Goal: Task Accomplishment & Management: Complete application form

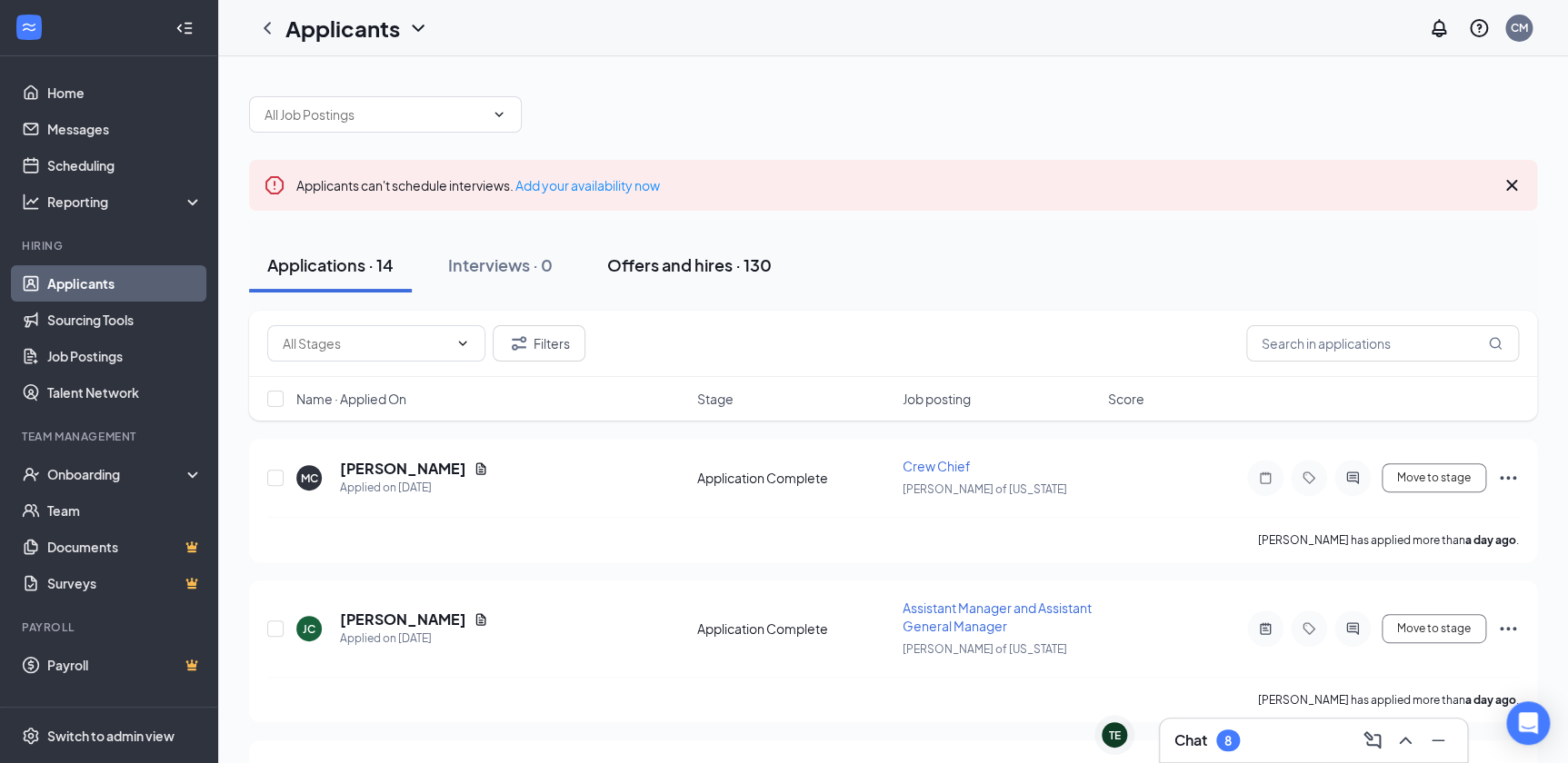
click at [746, 262] on div "Offers and hires · 130" at bounding box center [689, 265] width 165 height 23
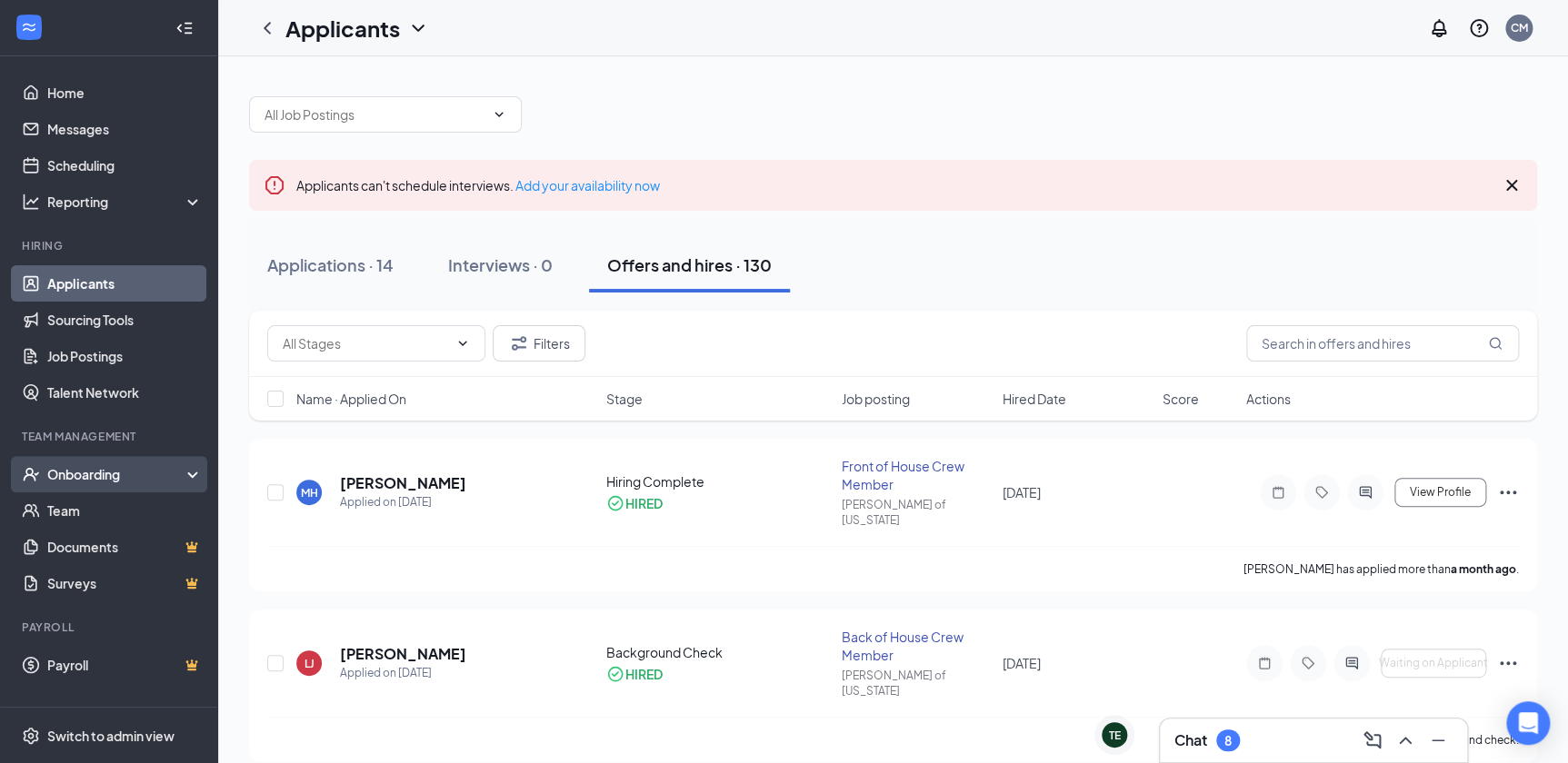
click at [152, 478] on div "Onboarding" at bounding box center [117, 474] width 140 height 18
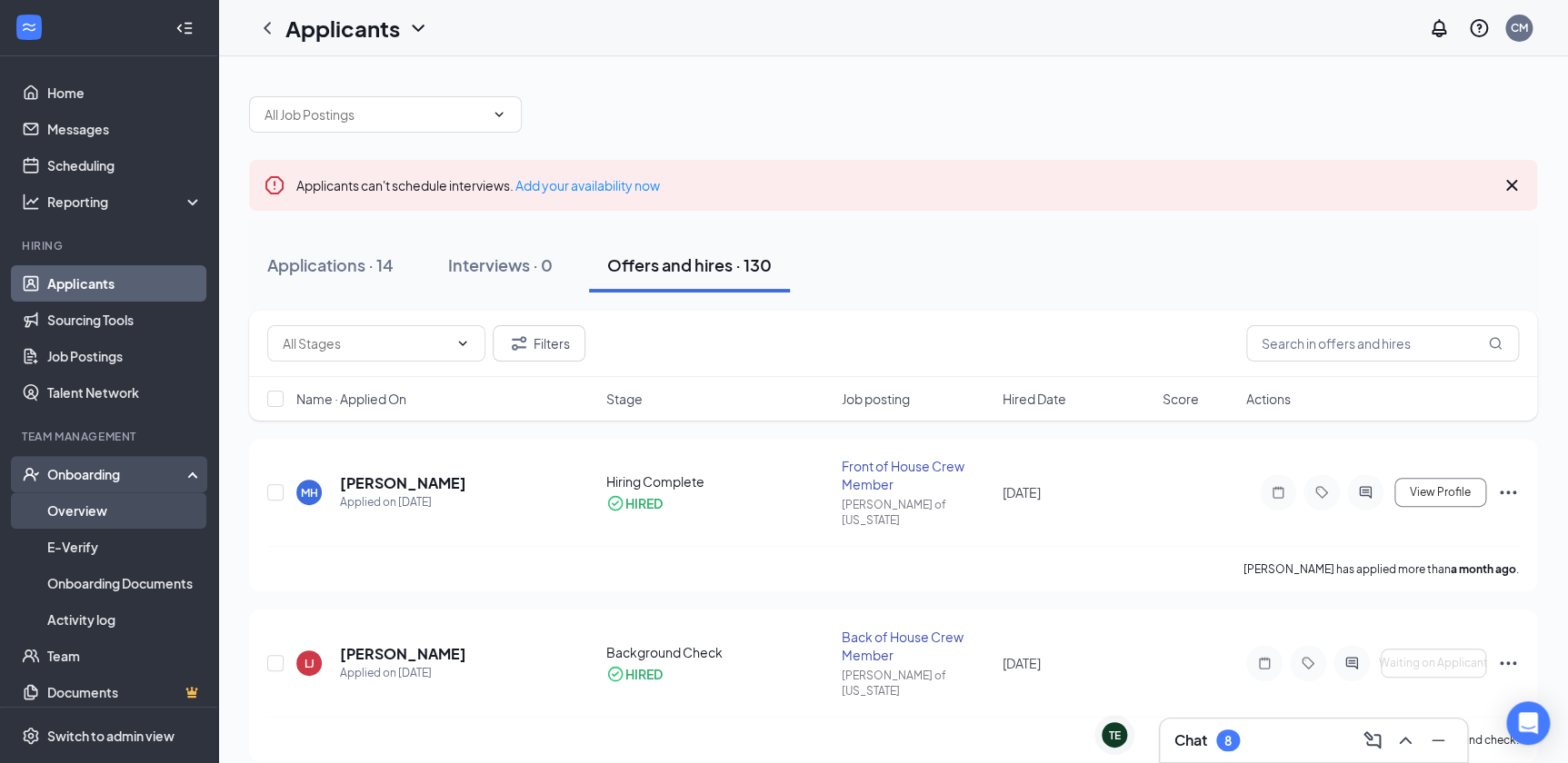
click at [102, 508] on link "Overview" at bounding box center [124, 511] width 155 height 37
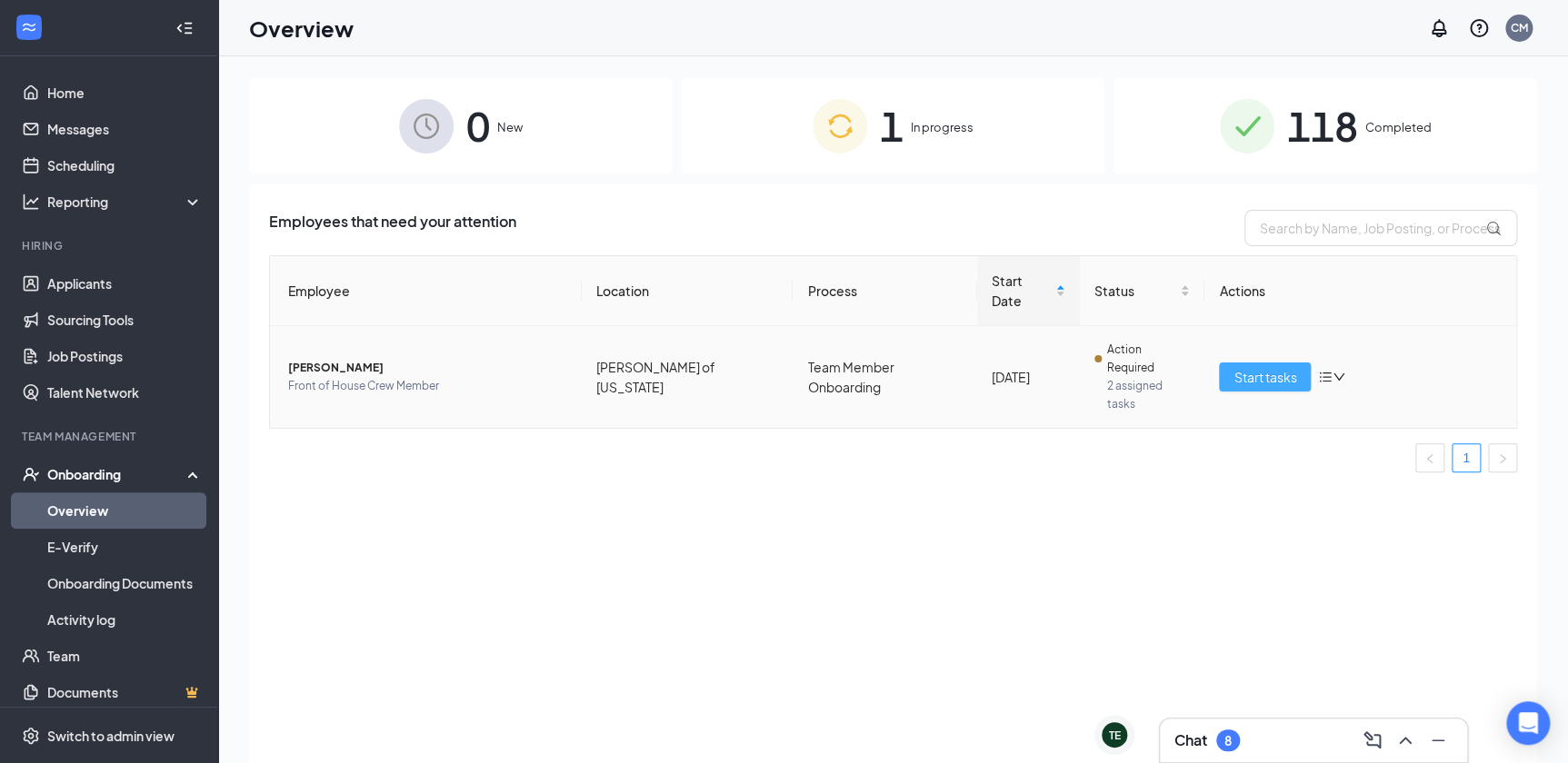
click at [1276, 368] on span "Start tasks" at bounding box center [1265, 377] width 63 height 20
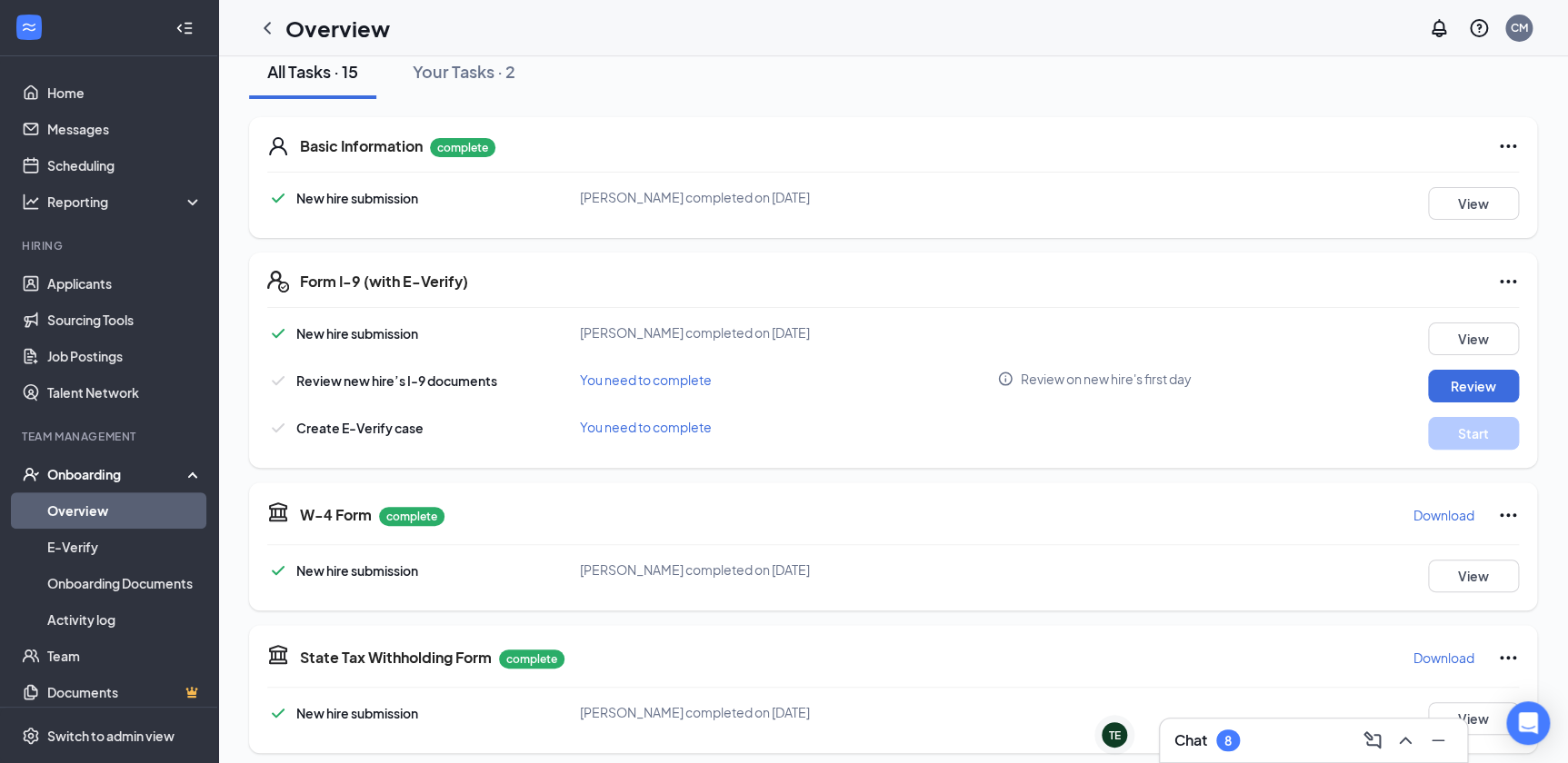
scroll to position [247, 0]
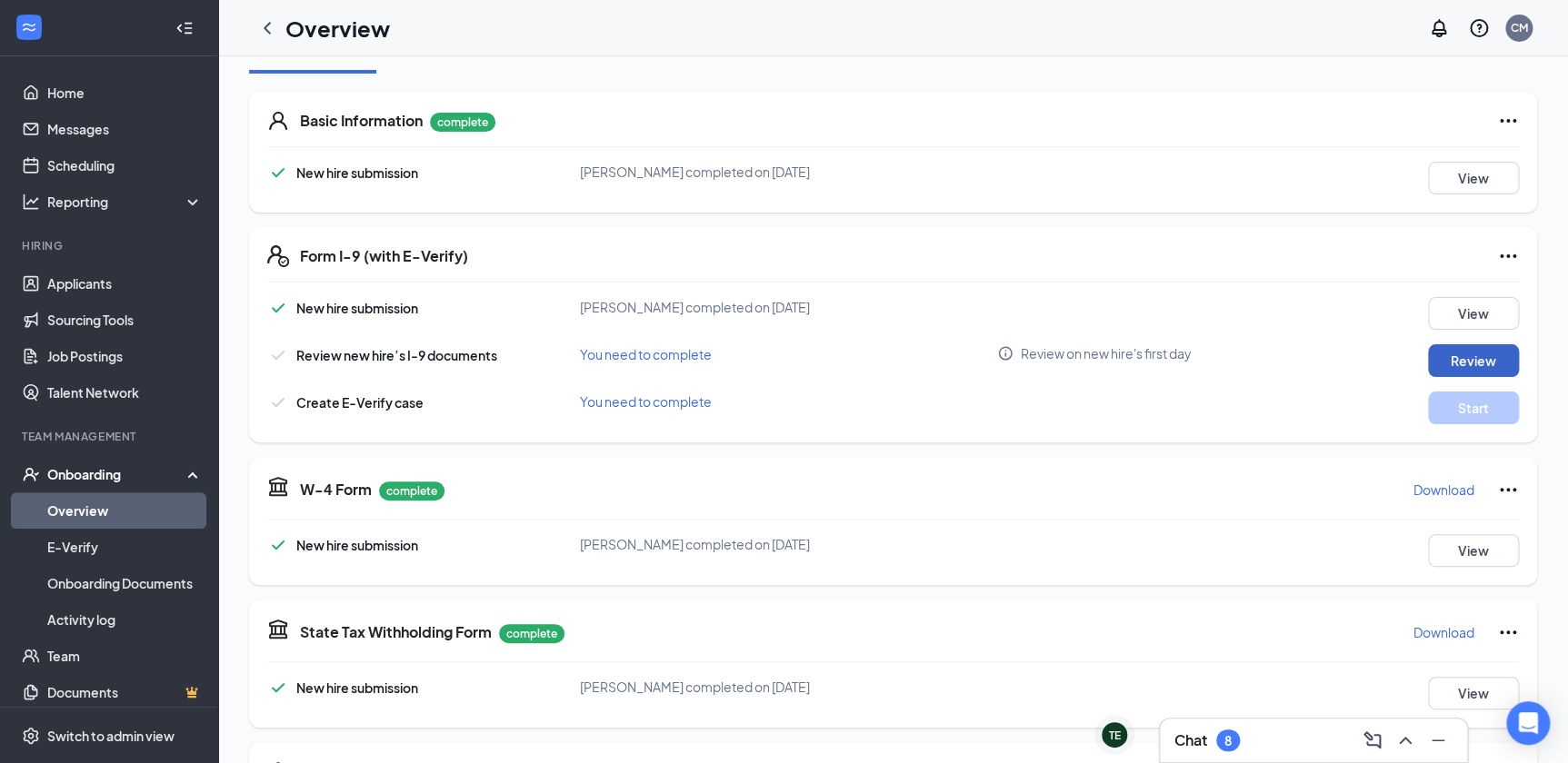
click at [1474, 369] on button "Review" at bounding box center [1473, 361] width 91 height 33
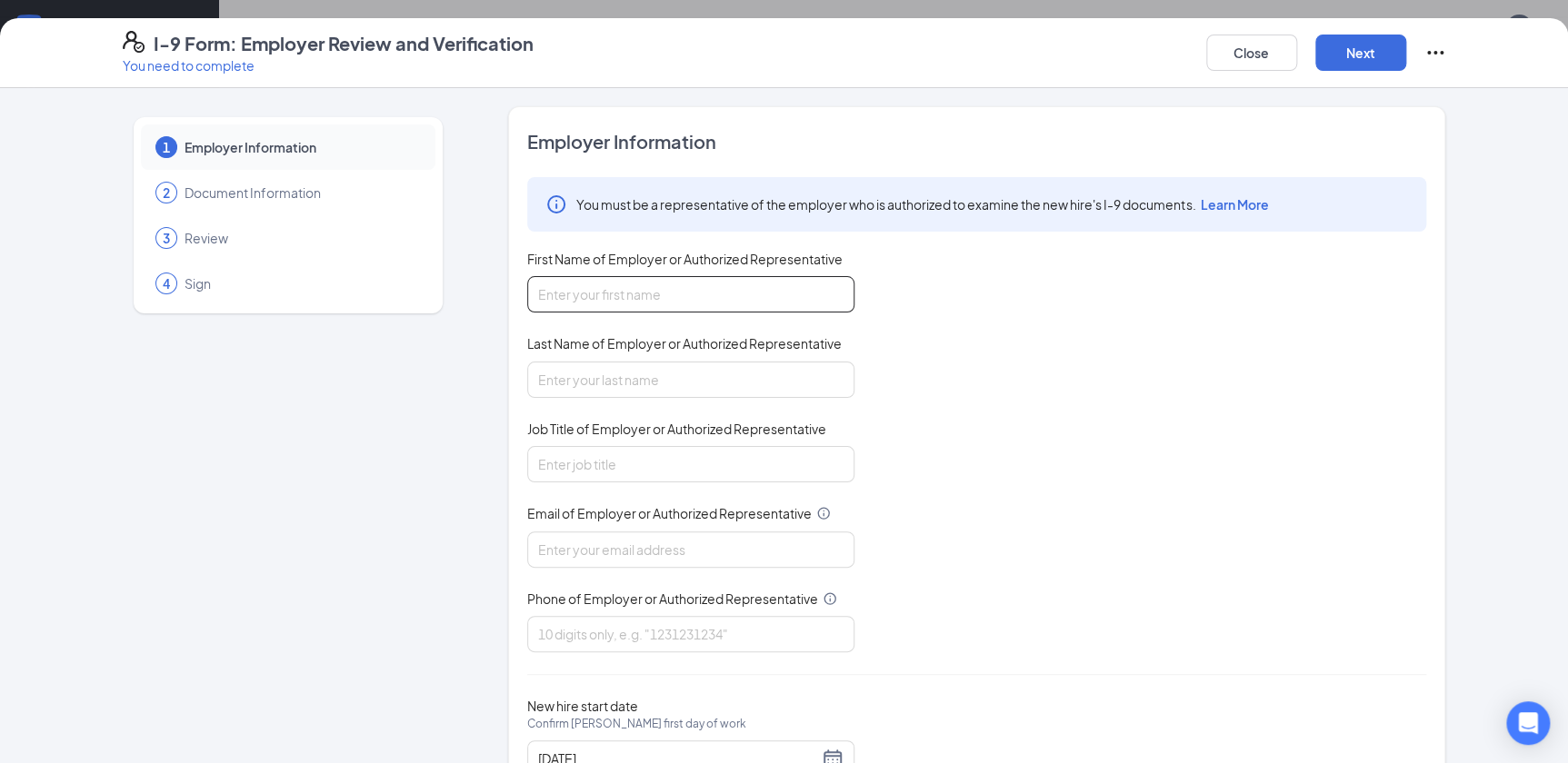
click at [669, 288] on input "First Name of Employer or Authorized Representative" at bounding box center [690, 294] width 327 height 37
type input "[PERSON_NAME]"
type input "[US_STATE][EMAIL_ADDRESS][DOMAIN_NAME]"
click at [632, 447] on input "Job Title of Employer or Authorized Representative" at bounding box center [690, 465] width 327 height 37
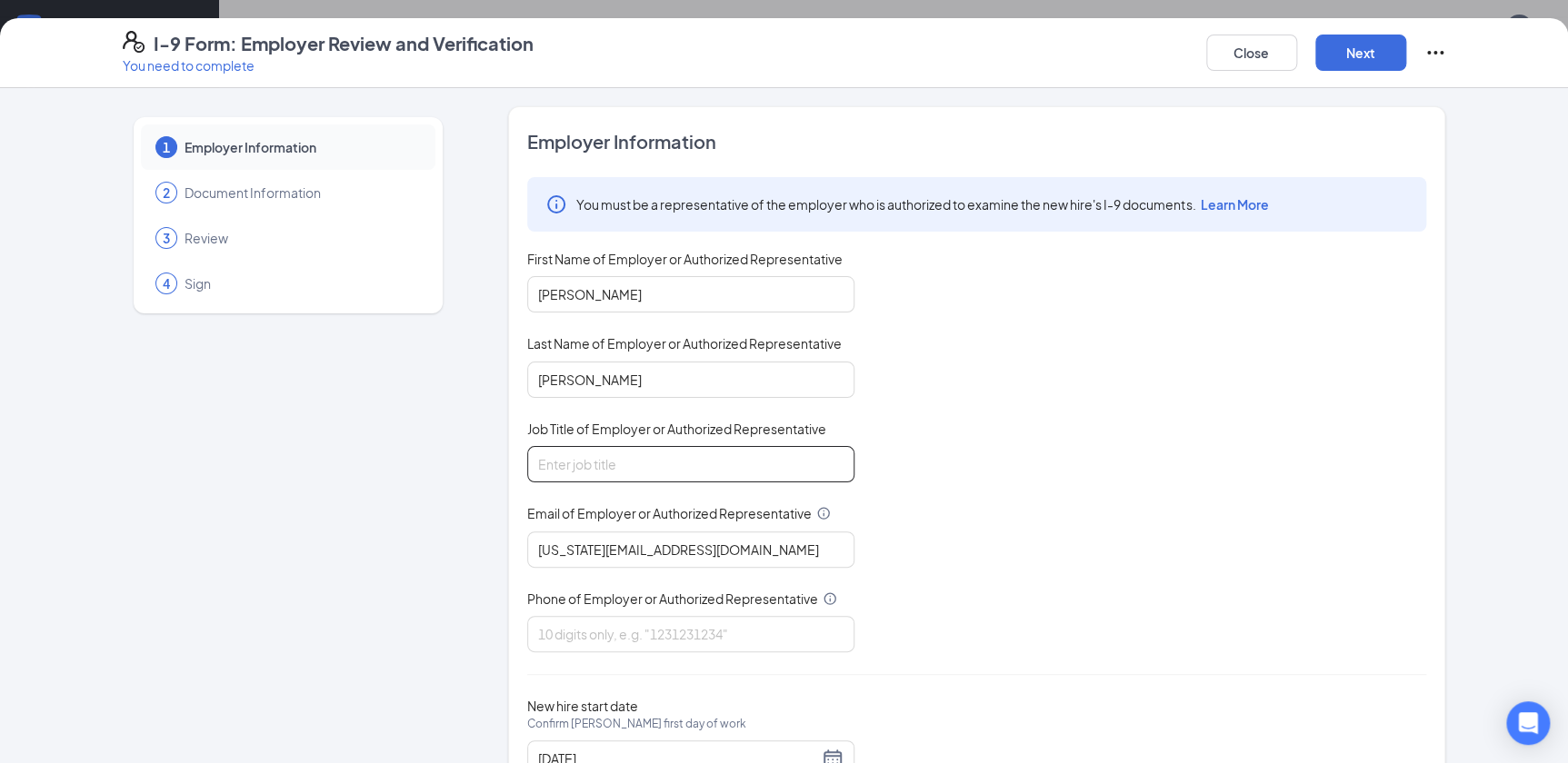
type input "Asst Manager"
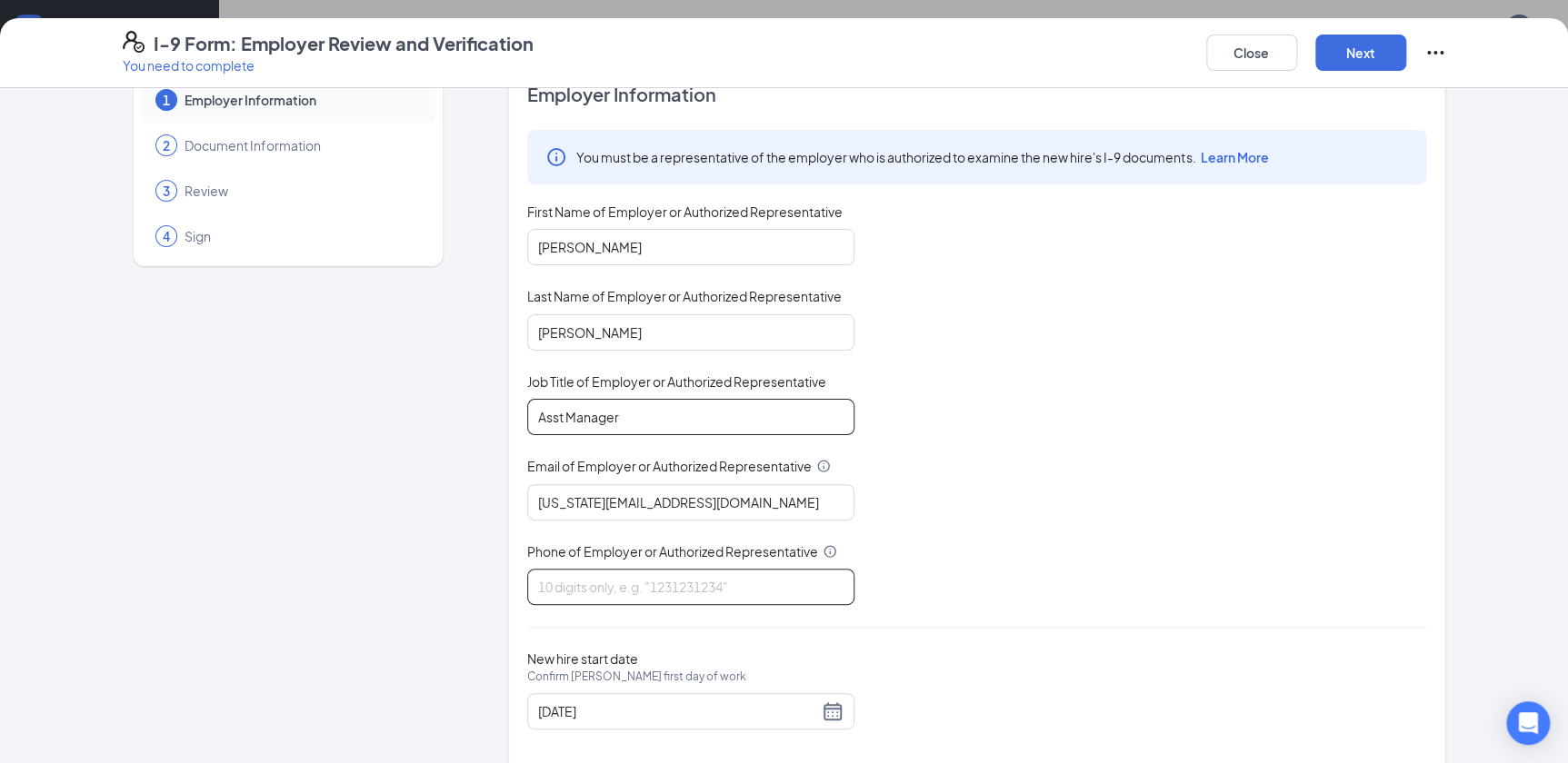
scroll to position [72, 0]
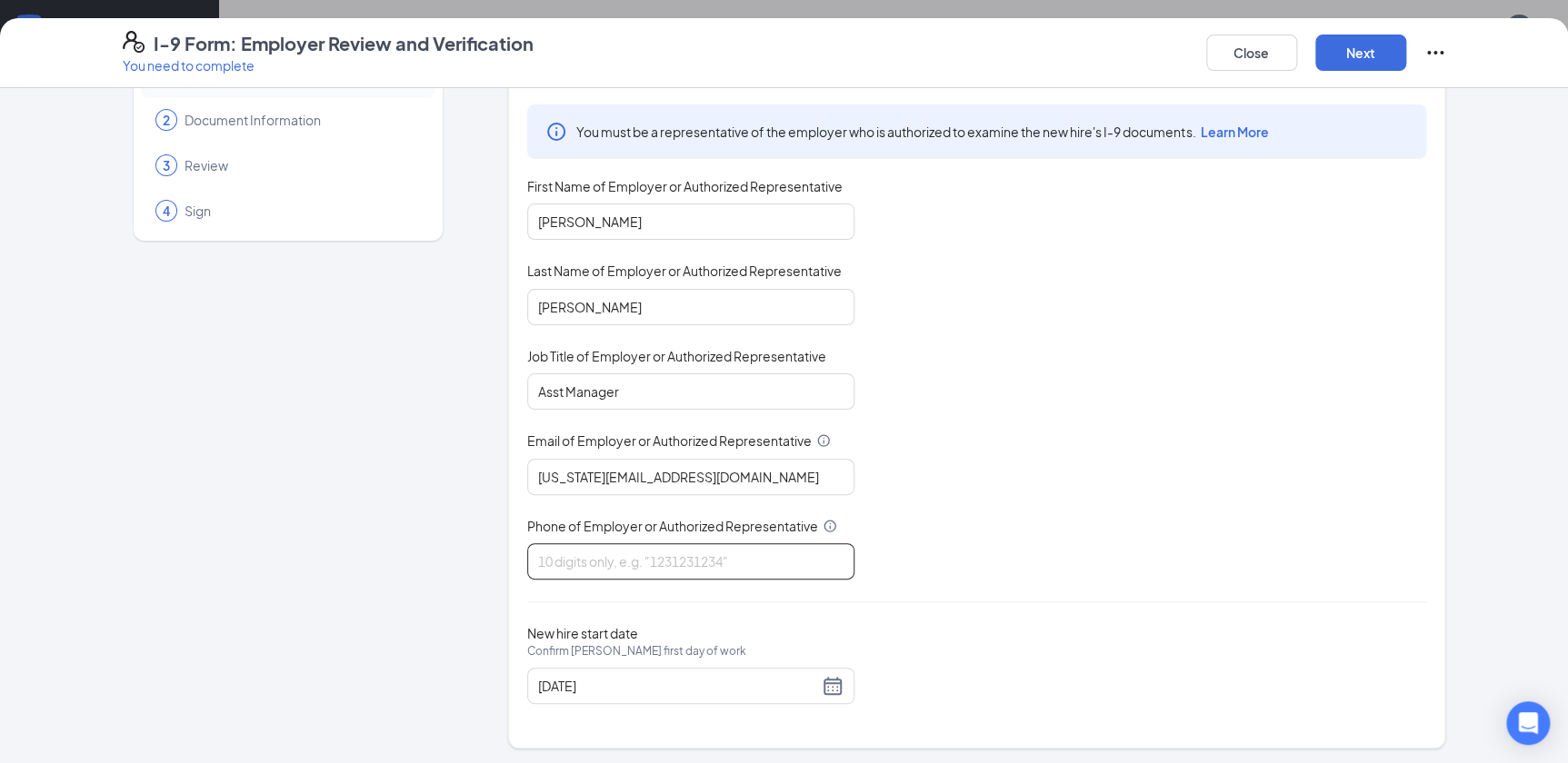
click at [628, 559] on input "Phone of Employer or Authorized Representative" at bounding box center [690, 561] width 327 height 37
type input "A38016059"
drag, startPoint x: 670, startPoint y: 558, endPoint x: 458, endPoint y: 567, distance: 212.2
click at [458, 567] on div "1 Employer Information 2 Document Information 3 Review 4 Sign Employer Informat…" at bounding box center [784, 391] width 1324 height 715
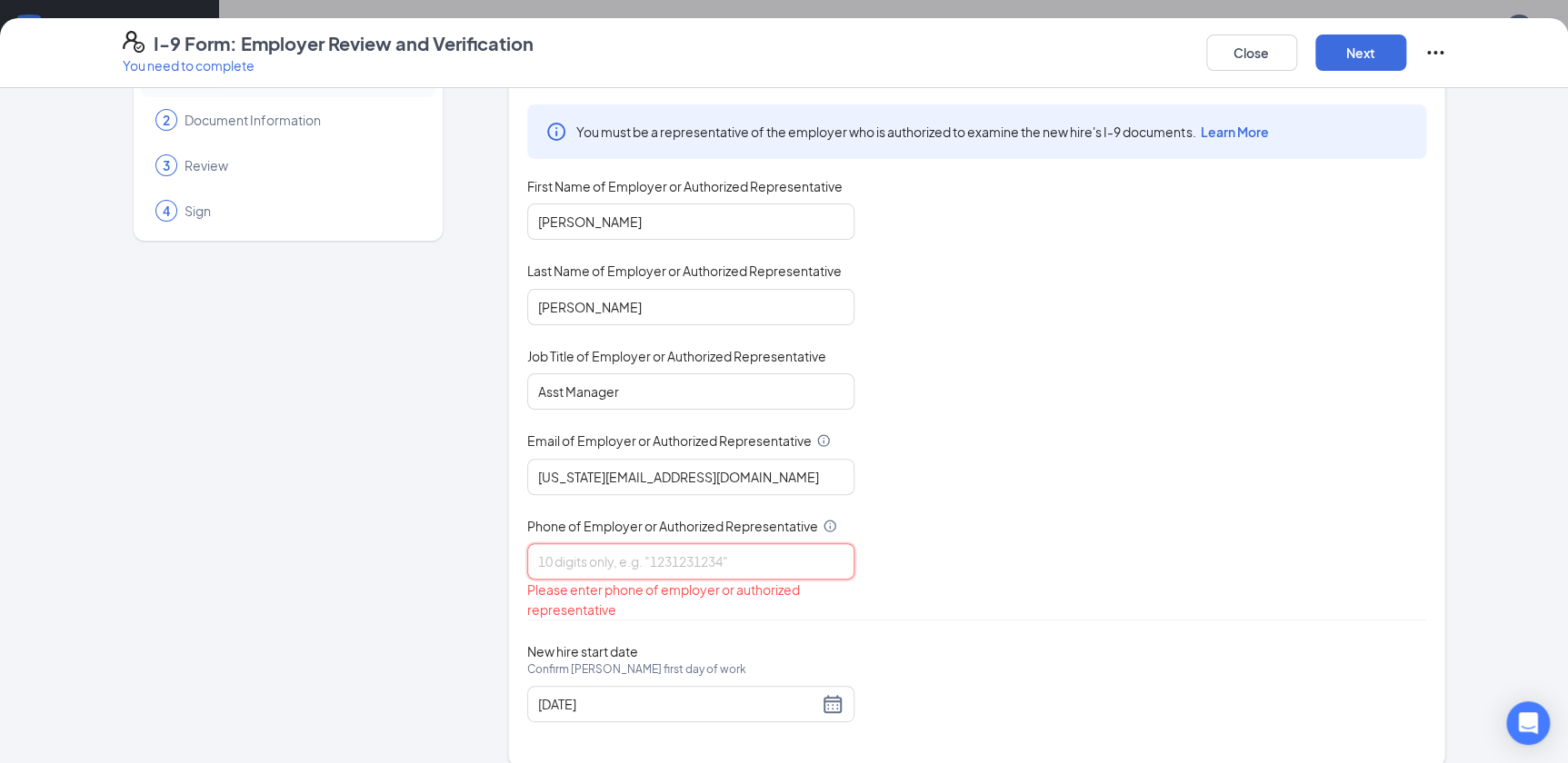
click at [674, 564] on input "Phone of Employer or Authorized Representative" at bounding box center [690, 561] width 327 height 37
type input "6089092697"
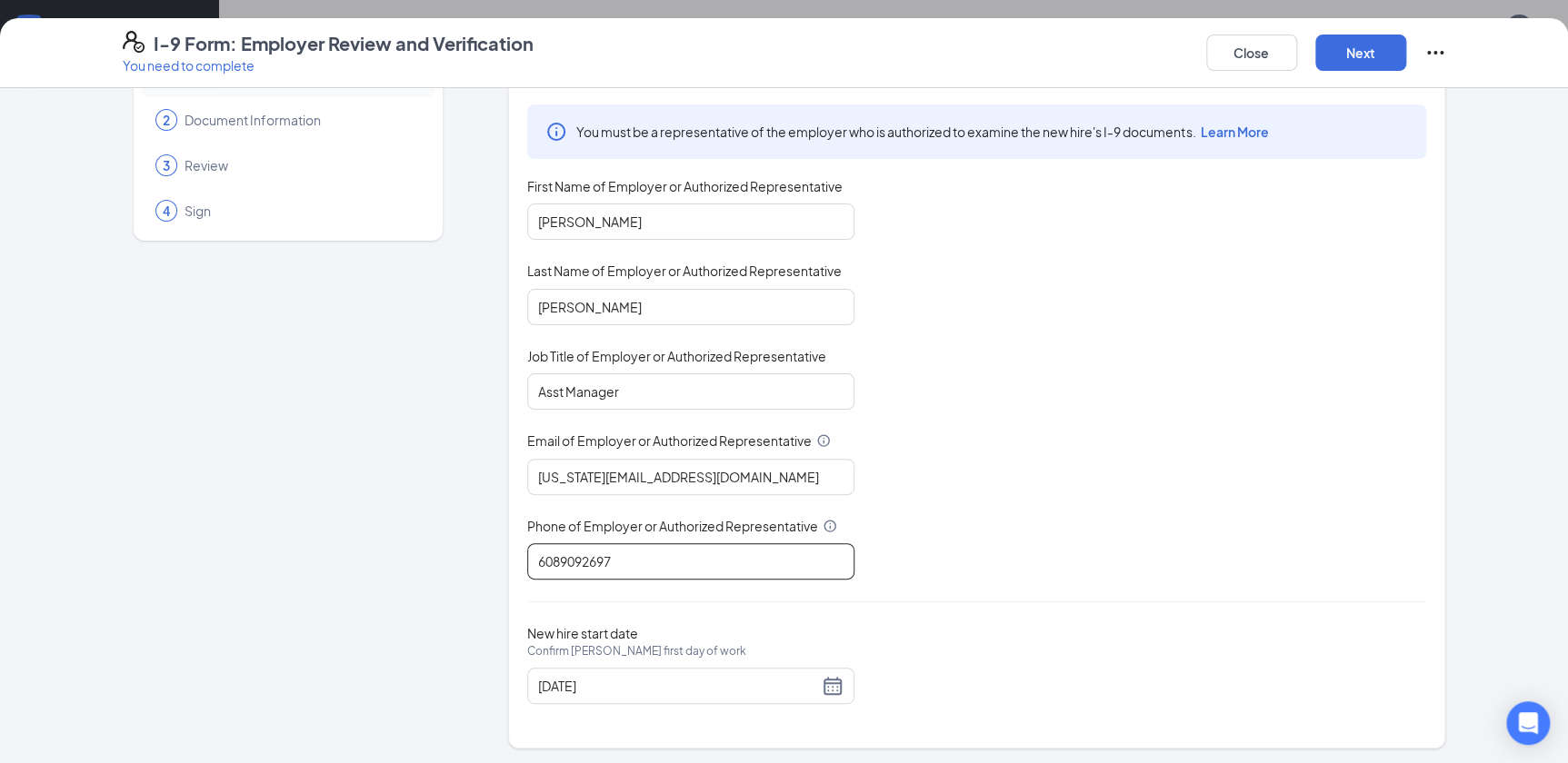
scroll to position [330, 0]
click at [826, 683] on div "[DATE]" at bounding box center [691, 686] width 306 height 22
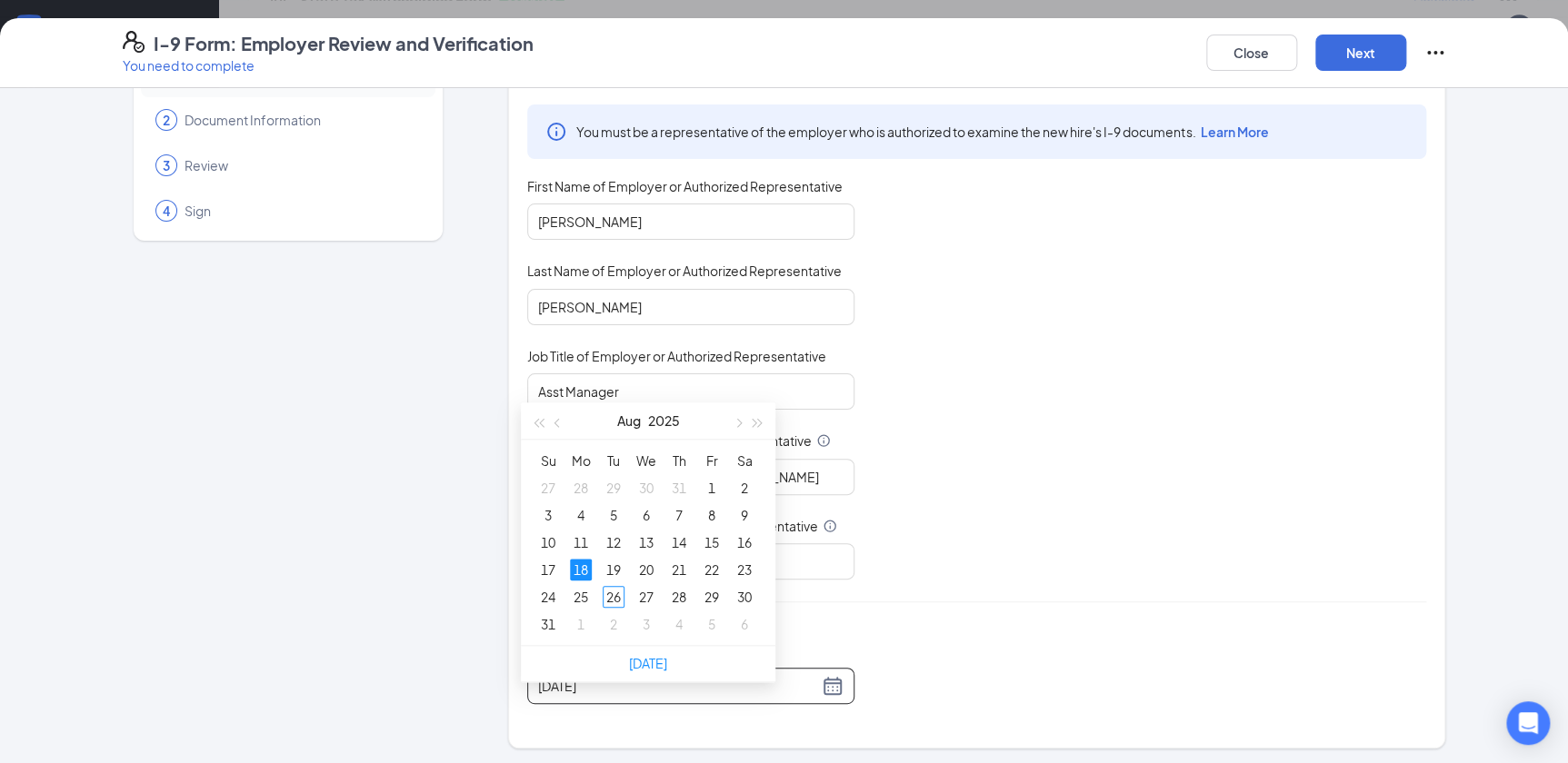
scroll to position [661, 0]
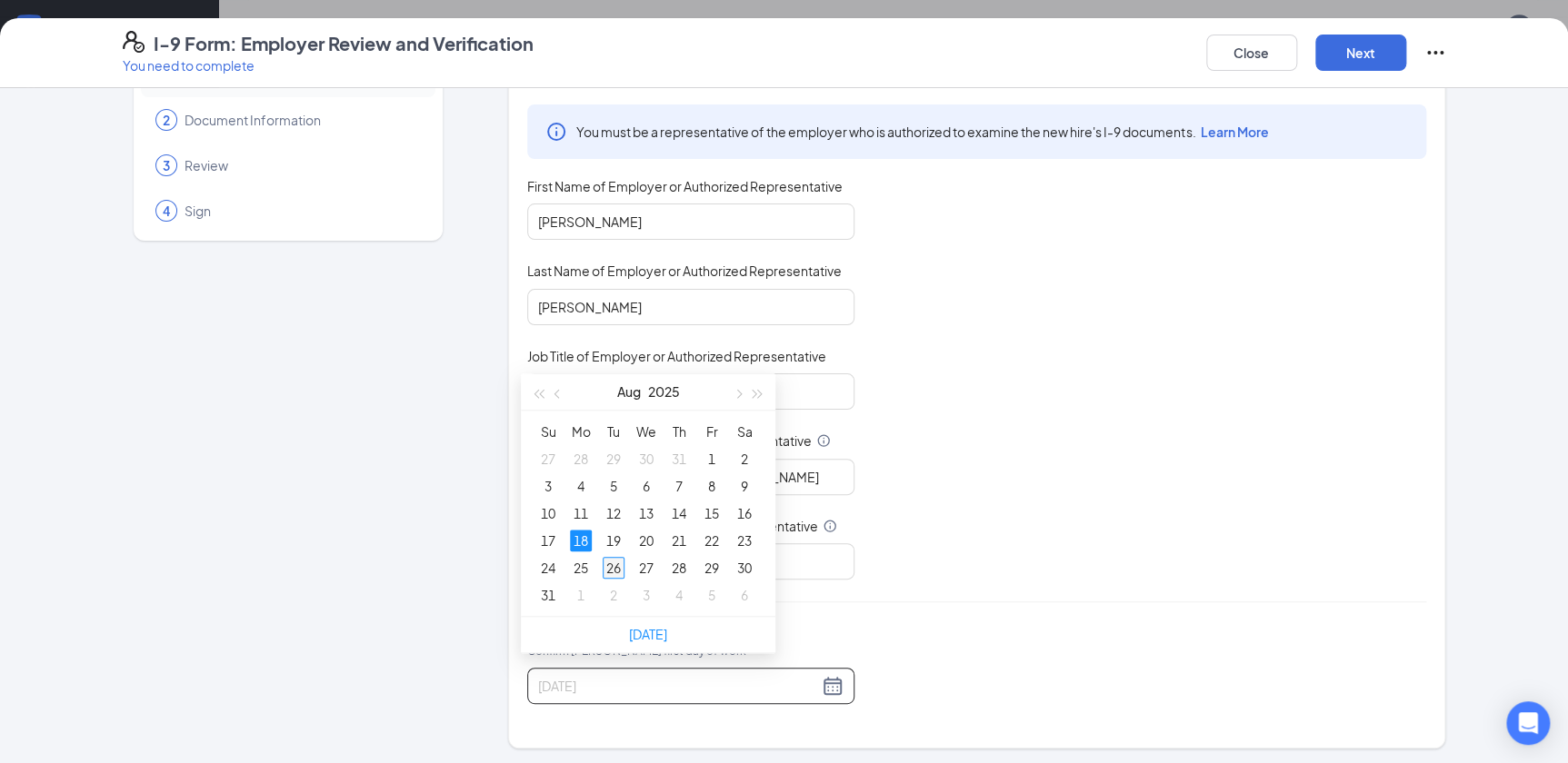
type input "[DATE]"
click at [614, 564] on div "26" at bounding box center [614, 568] width 22 height 22
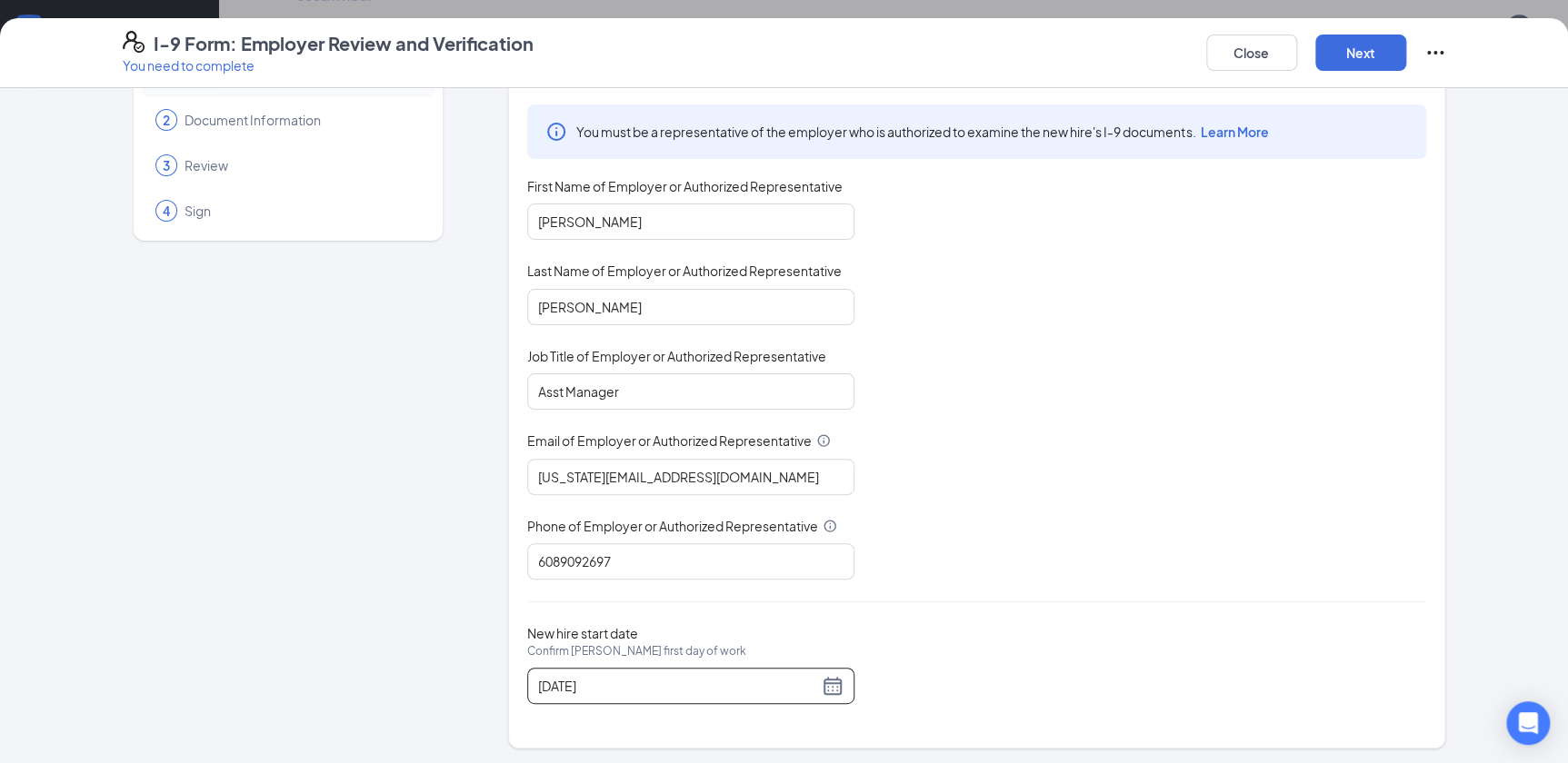
scroll to position [1210, 0]
click at [1391, 45] on button "Next" at bounding box center [1361, 53] width 91 height 37
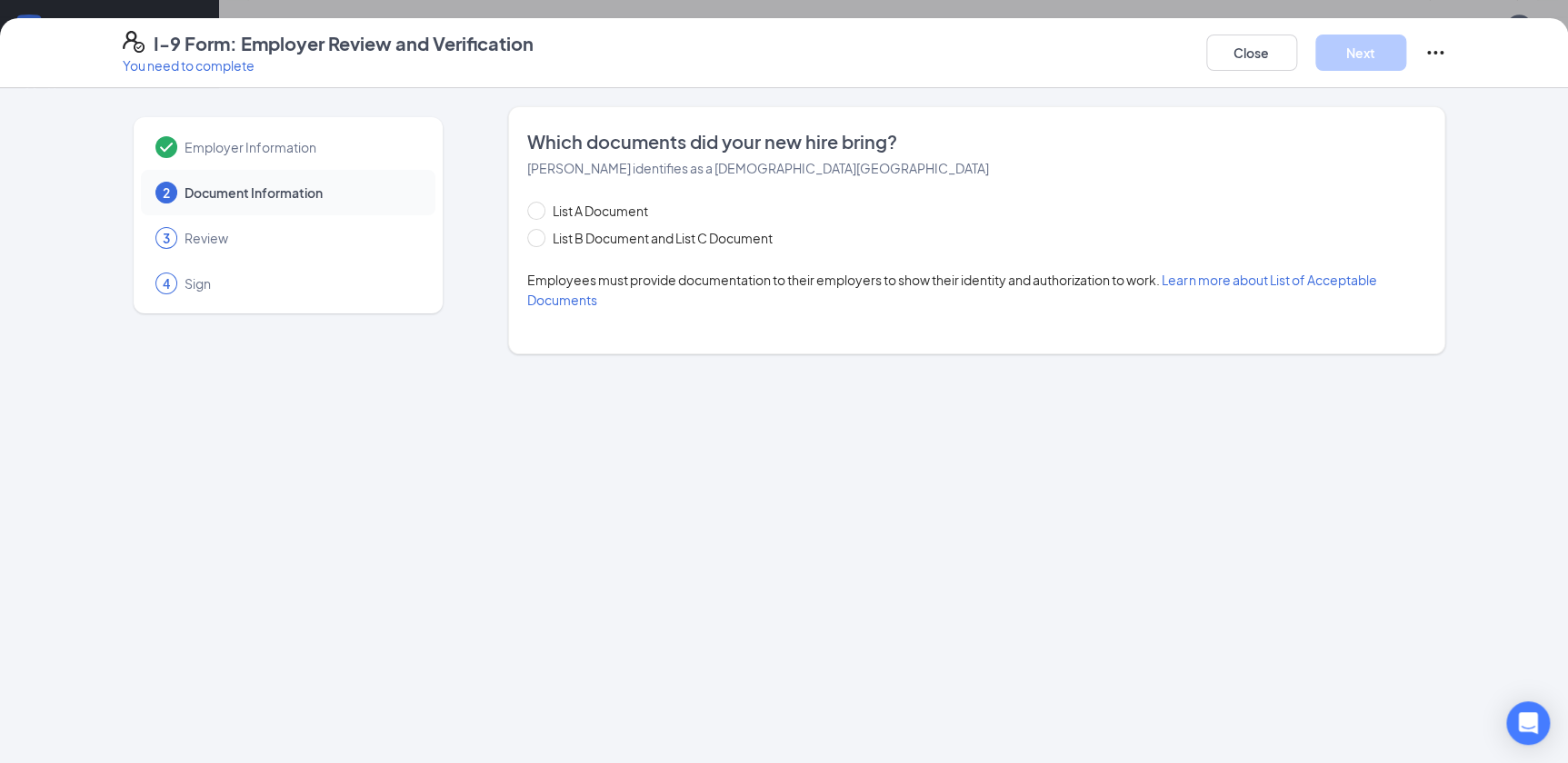
scroll to position [0, 0]
click at [543, 214] on span at bounding box center [536, 210] width 18 height 18
click at [540, 214] on input "List A Document" at bounding box center [533, 207] width 13 height 13
radio input "true"
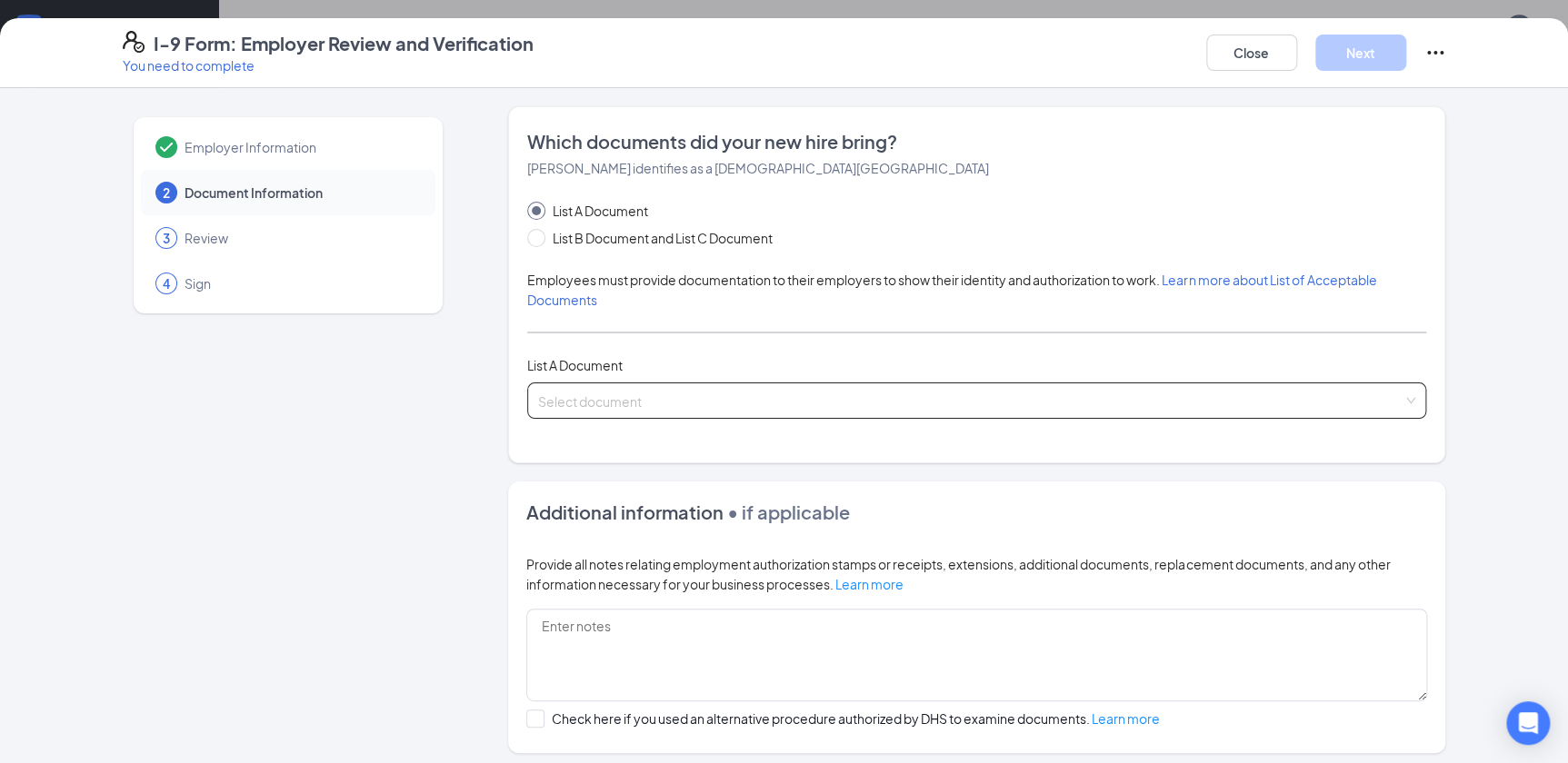
click at [662, 387] on input "search" at bounding box center [971, 397] width 865 height 27
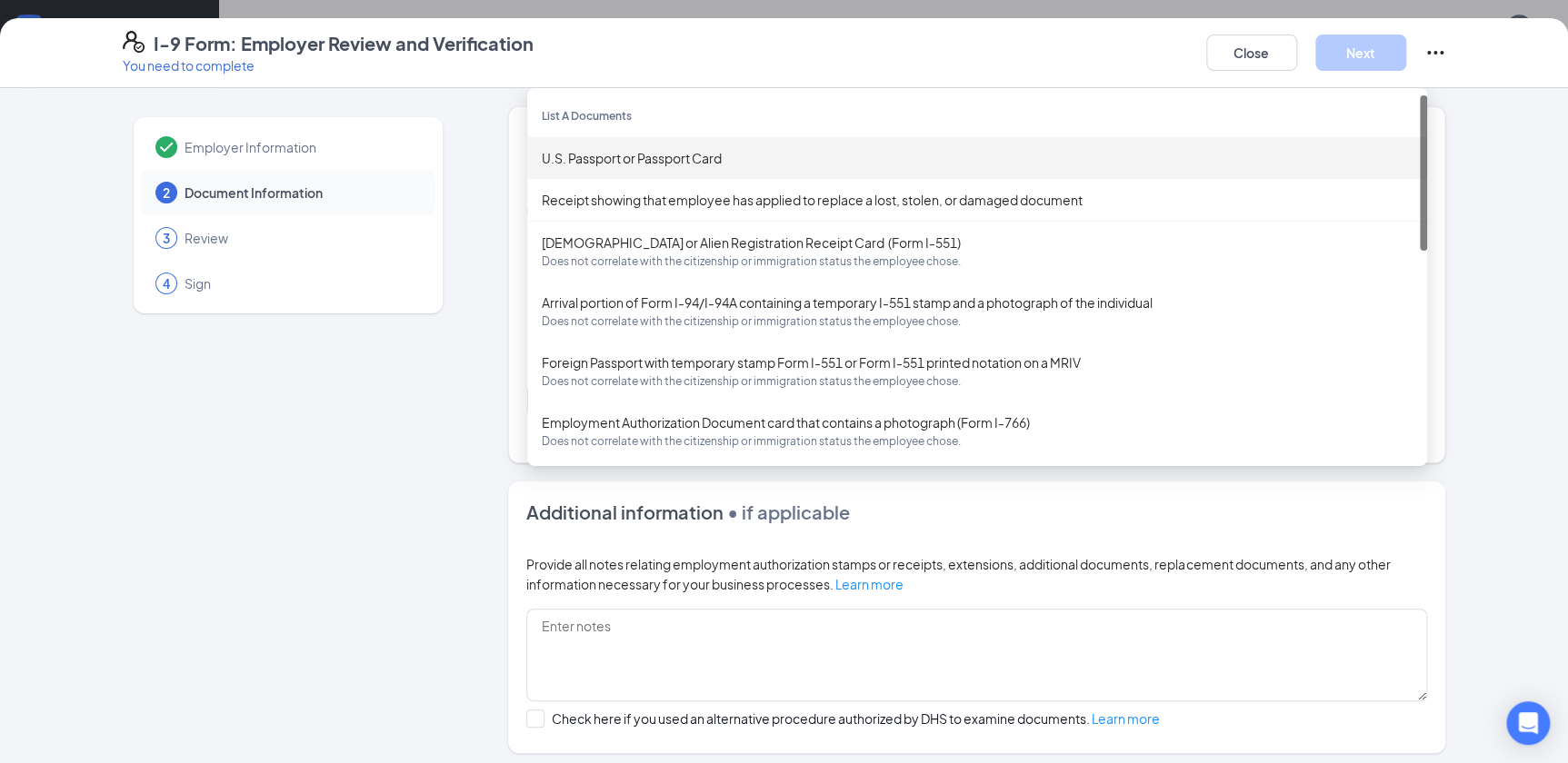
click at [676, 149] on div "U.S. Passport or Passport Card" at bounding box center [977, 157] width 900 height 41
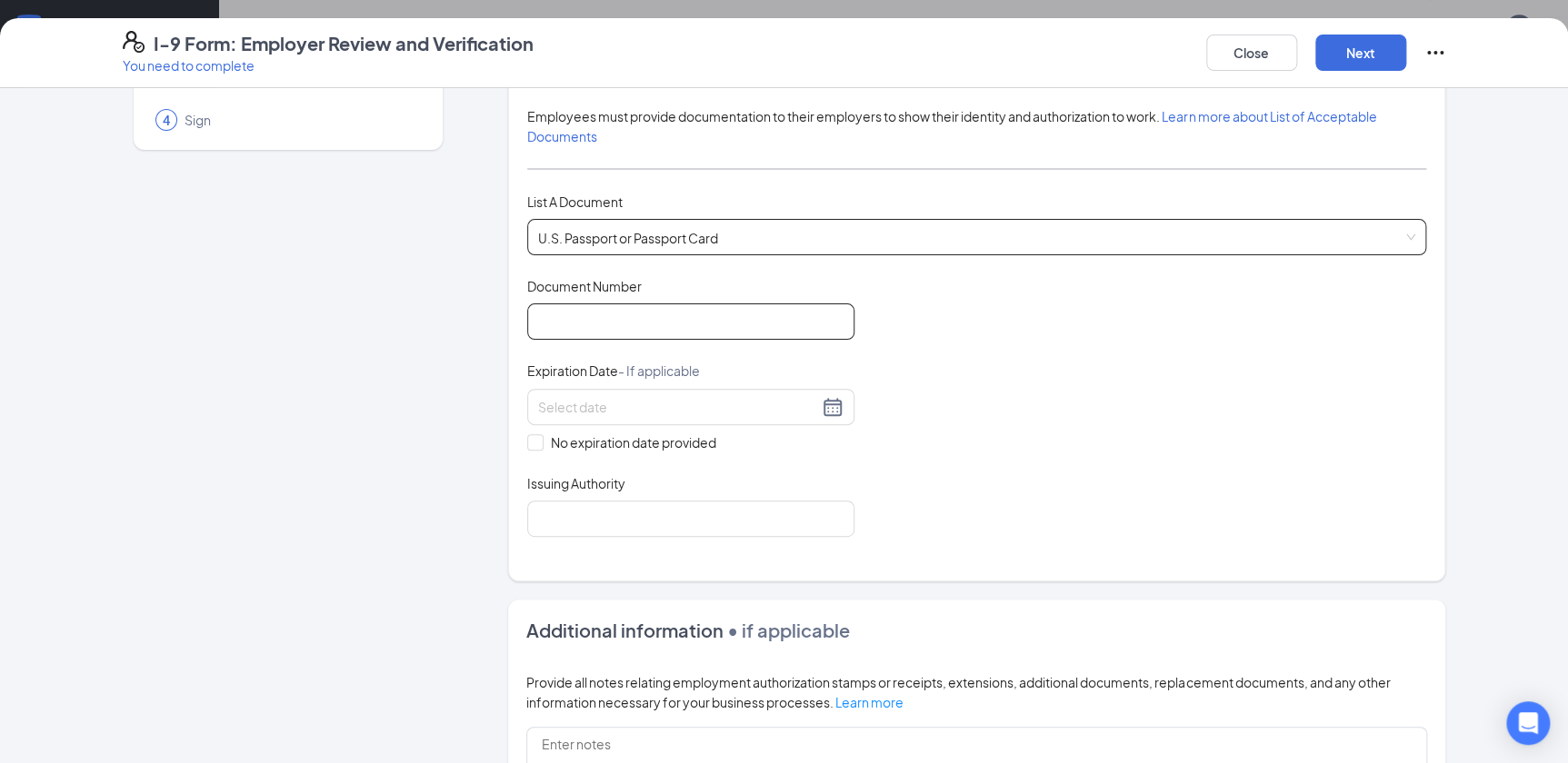
scroll to position [165, 0]
click at [658, 318] on input "Document Number" at bounding box center [690, 321] width 327 height 37
type input "A38016059"
click at [702, 399] on input at bounding box center [678, 406] width 280 height 20
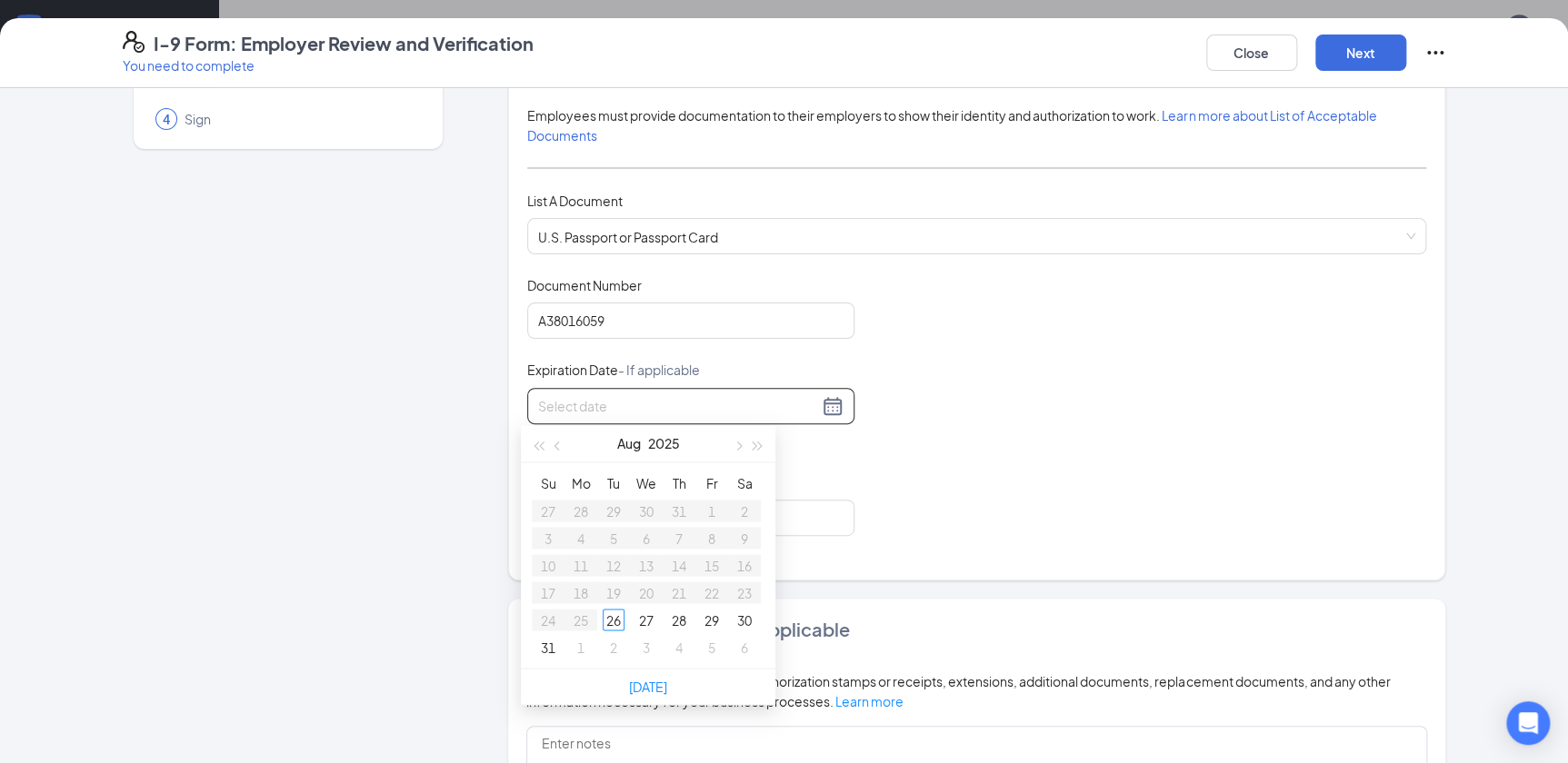
click at [703, 399] on input at bounding box center [678, 406] width 280 height 20
type input "[DATE]"
click at [1034, 449] on div "Document Title U.S. Passport or Passport Card Document Number [PASSPORT] Expira…" at bounding box center [977, 405] width 899 height 259
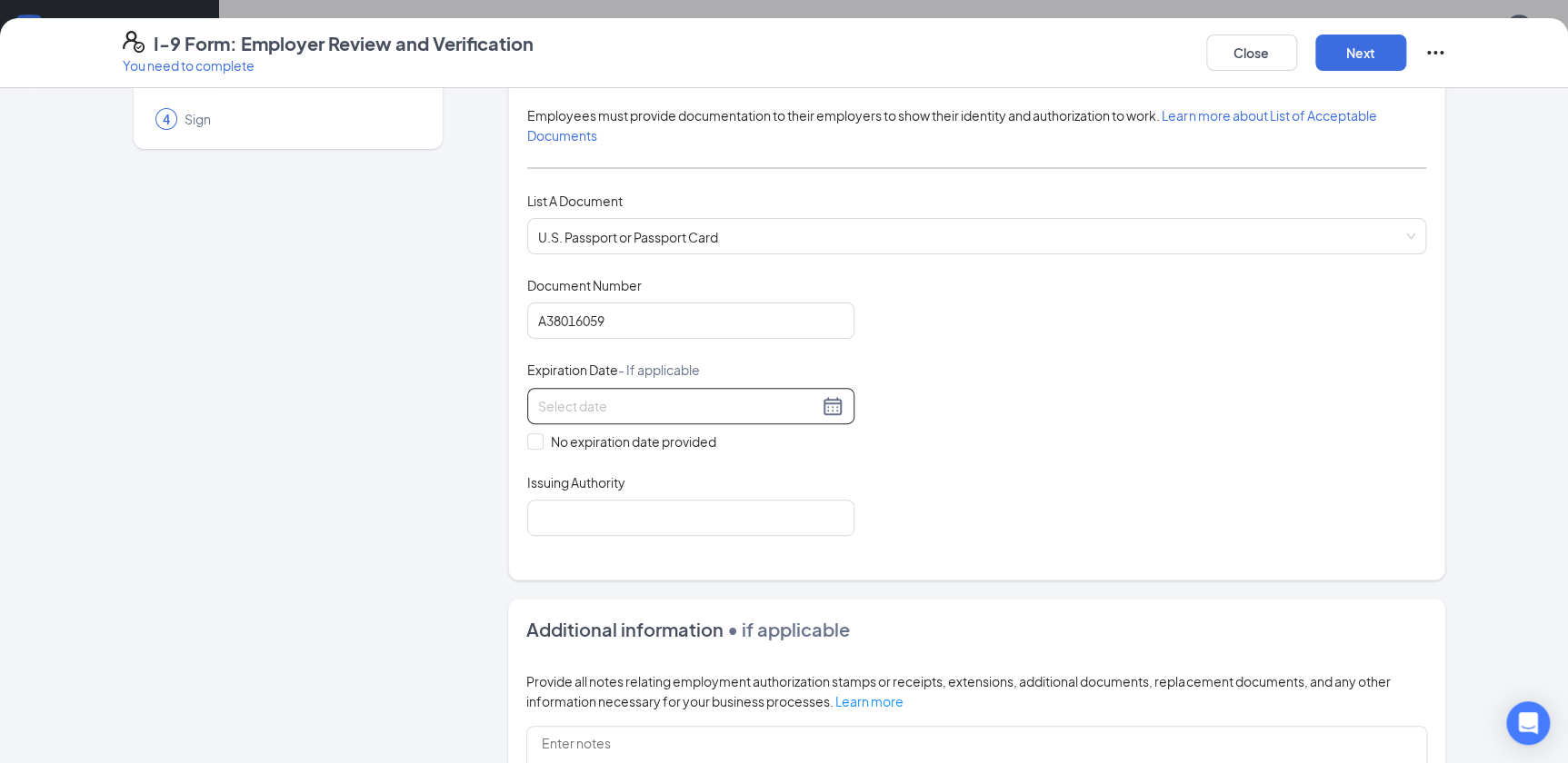
click at [596, 405] on input at bounding box center [678, 406] width 280 height 20
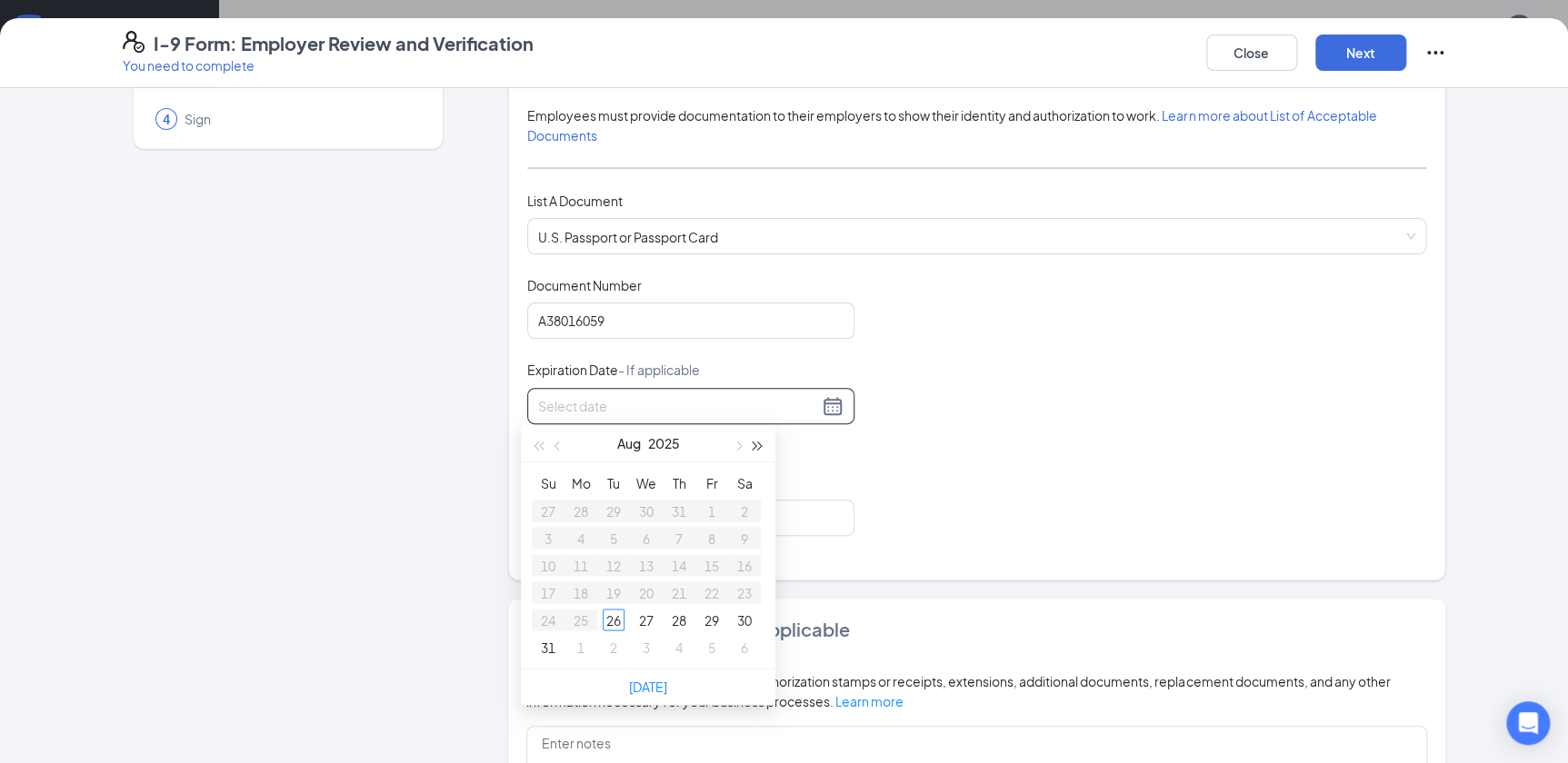
click at [758, 447] on span "button" at bounding box center [757, 446] width 9 height 9
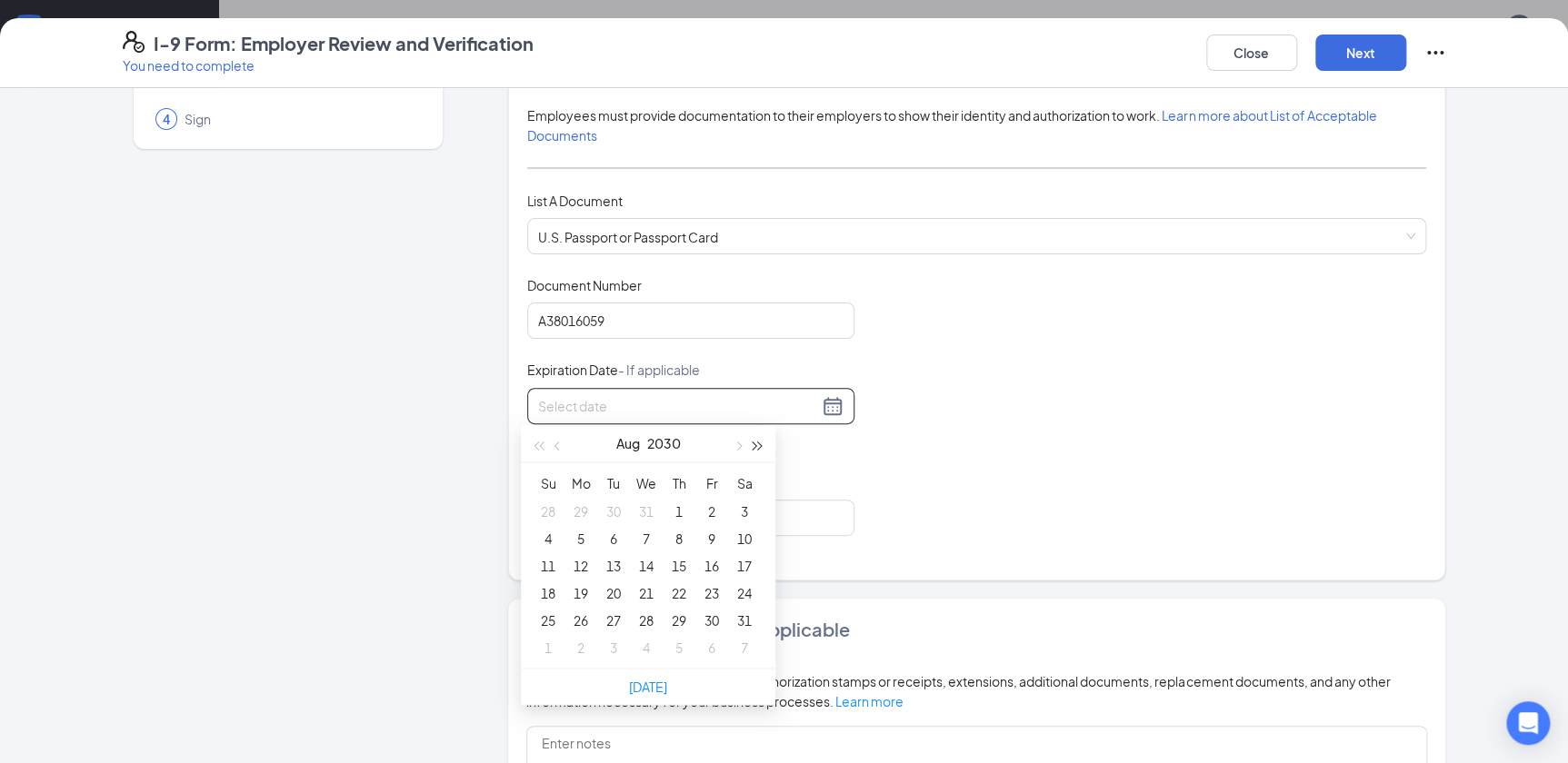
click at [758, 447] on span "button" at bounding box center [757, 446] width 9 height 9
type input "[DATE]"
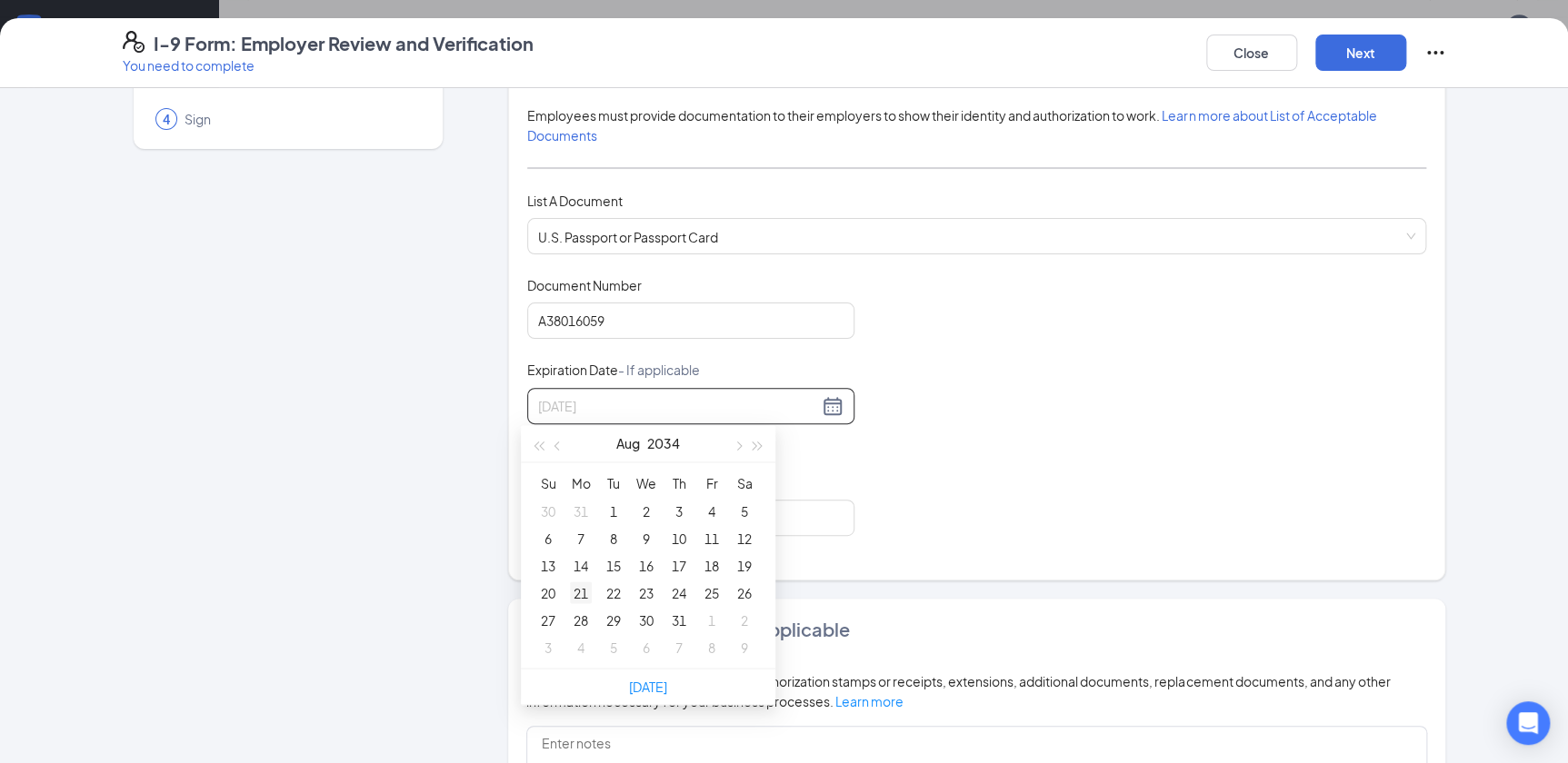
type input "[DATE]"
click at [580, 591] on div "21" at bounding box center [581, 592] width 22 height 22
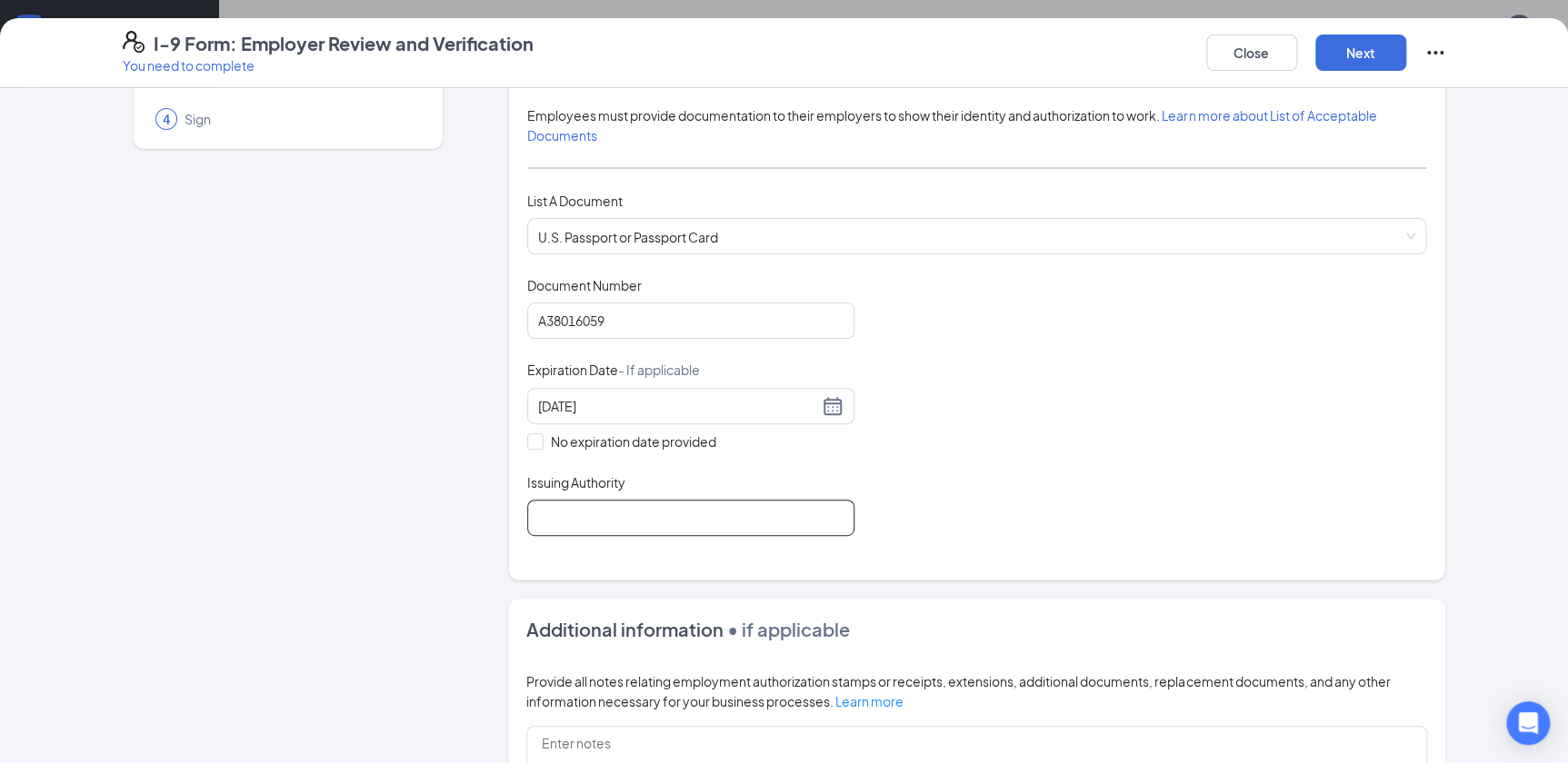
click at [594, 505] on input "Issuing Authority" at bounding box center [690, 518] width 327 height 37
type input "[GEOGRAPHIC_DATA]"
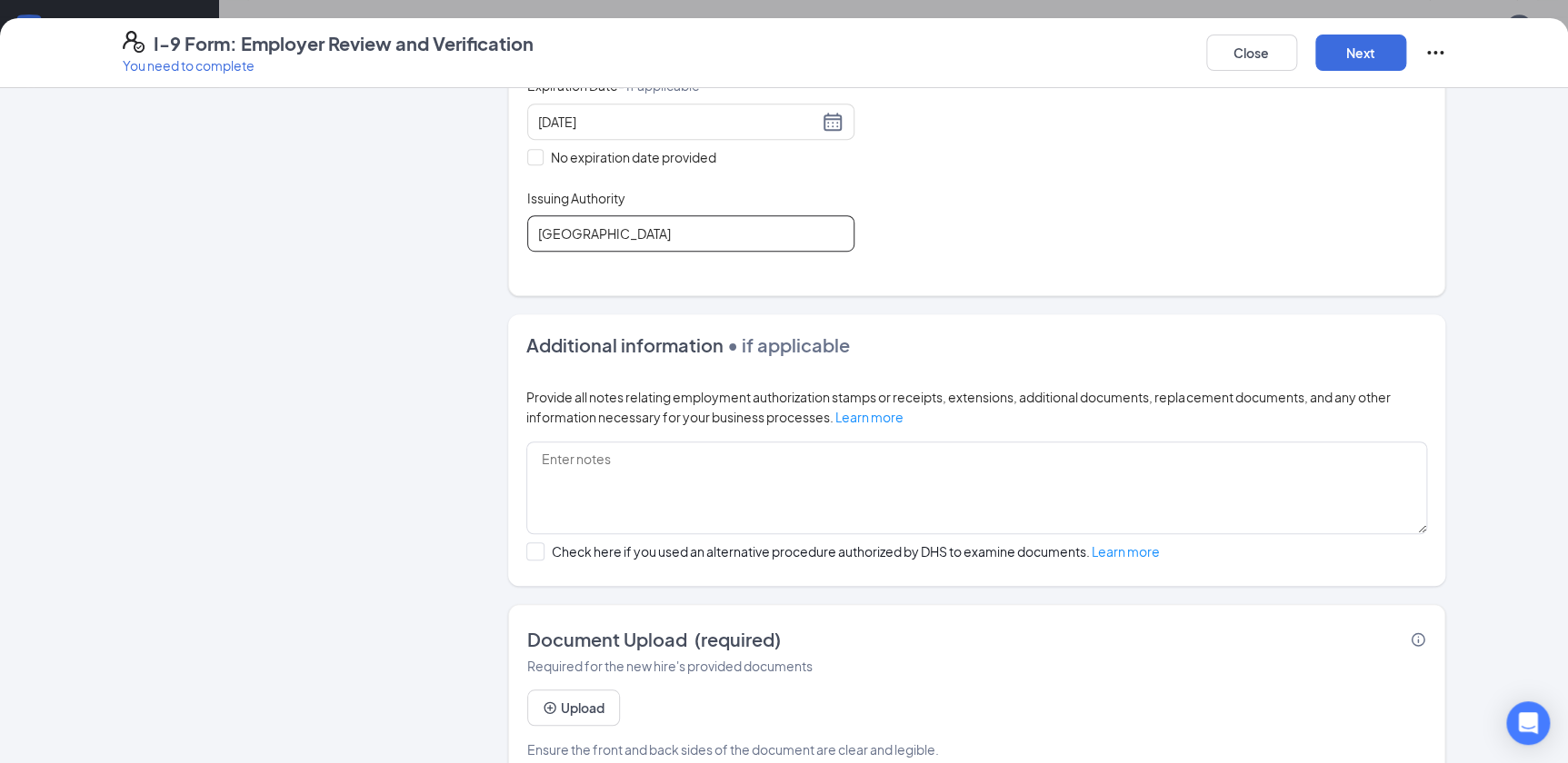
scroll to position [481, 0]
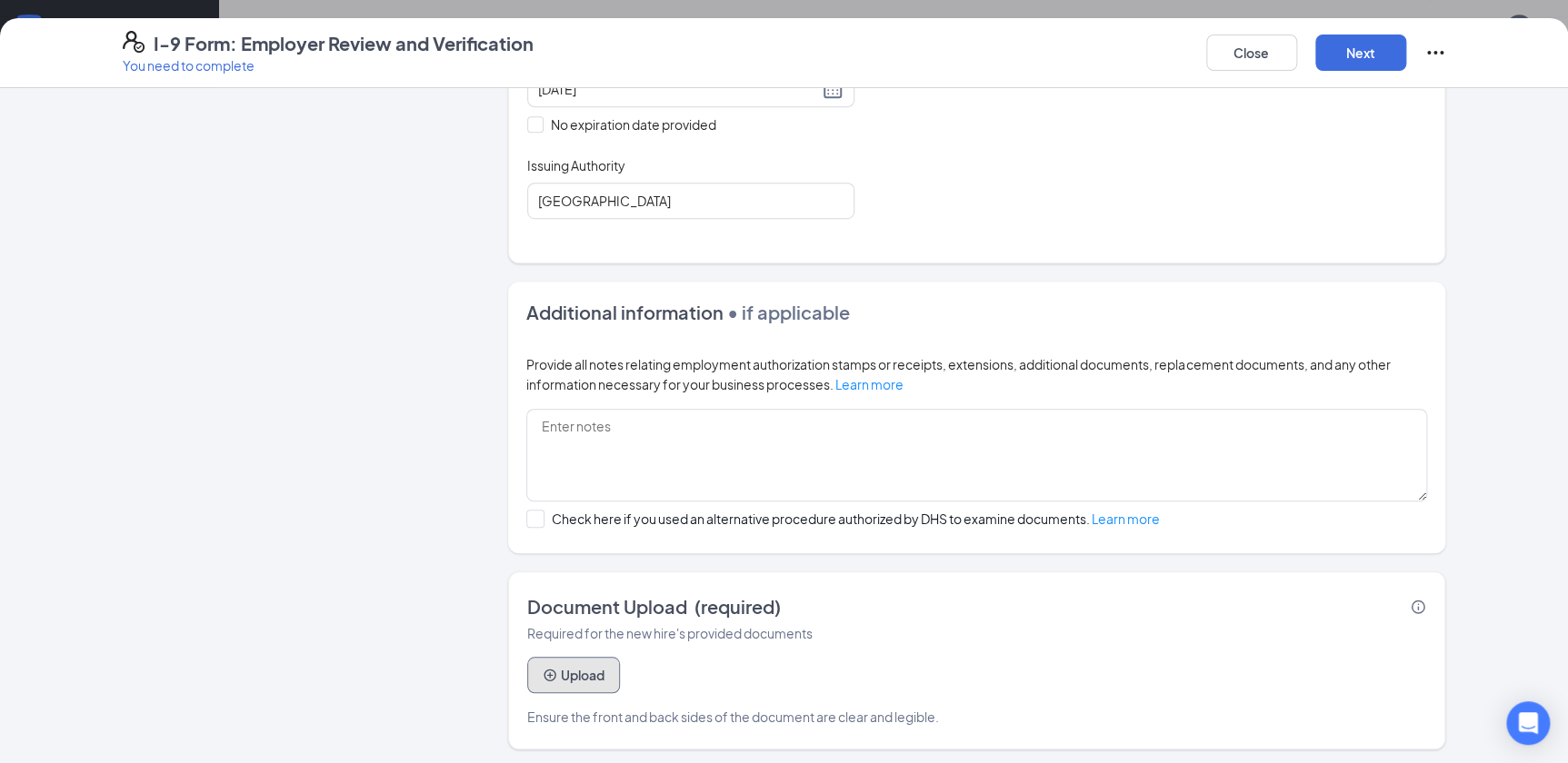
click at [568, 681] on button "Upload" at bounding box center [573, 675] width 93 height 37
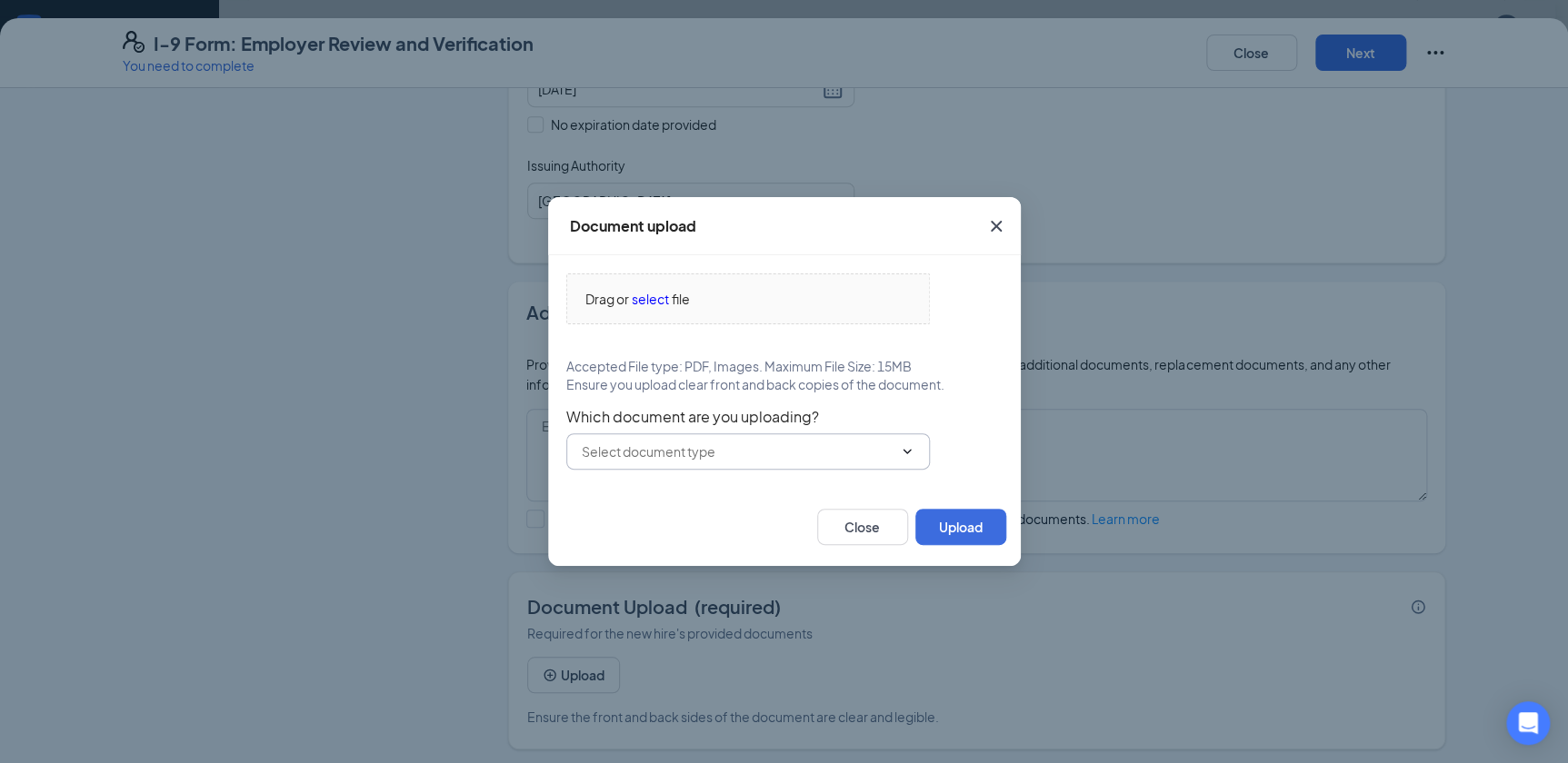
click at [818, 455] on input "text" at bounding box center [737, 451] width 311 height 20
click at [650, 497] on div "U.S. Passport or Passport Card" at bounding box center [670, 493] width 180 height 20
type input "U.S. Passport or Passport Card"
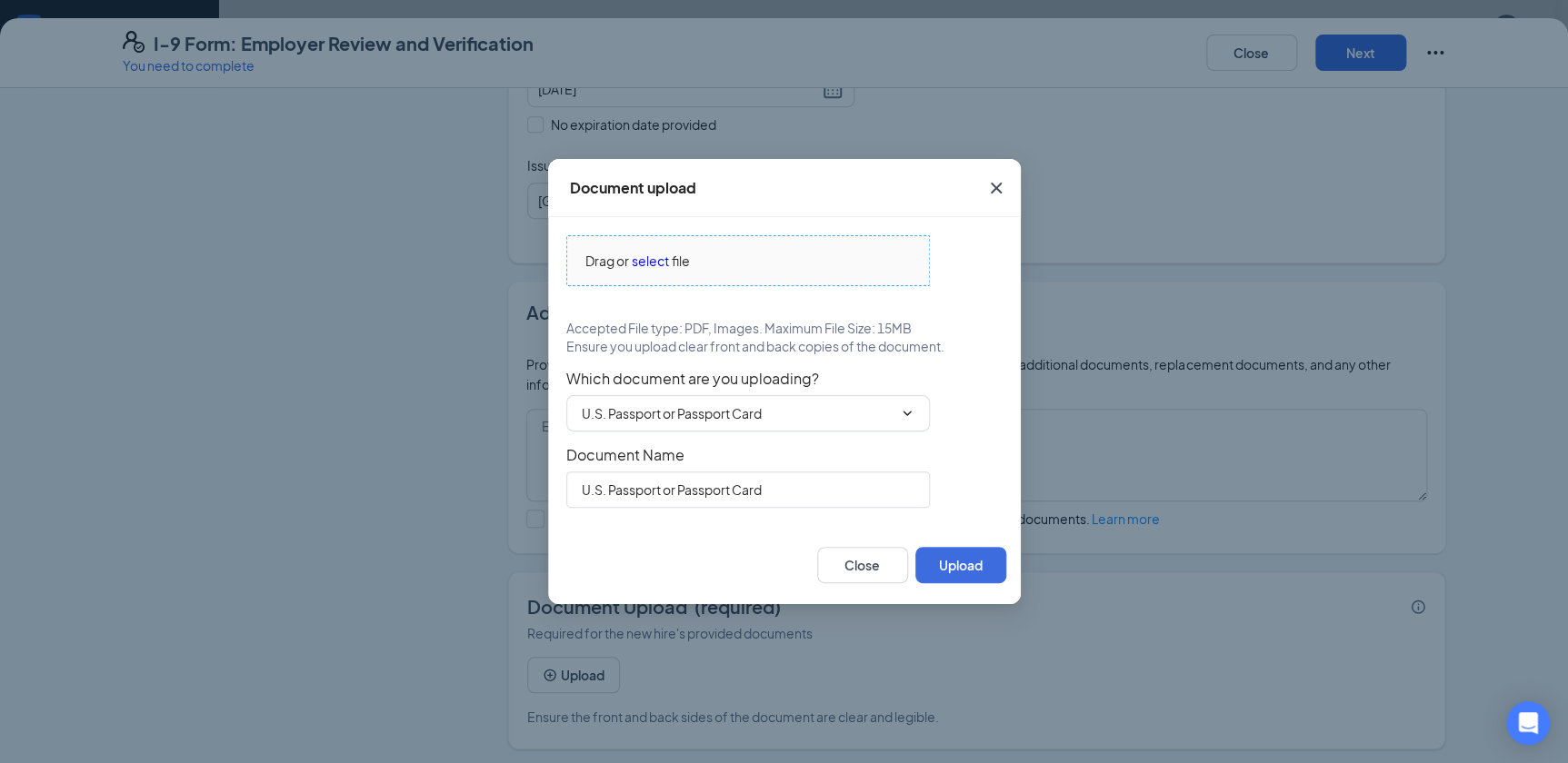
click at [691, 273] on span "Drag or select file" at bounding box center [748, 260] width 362 height 49
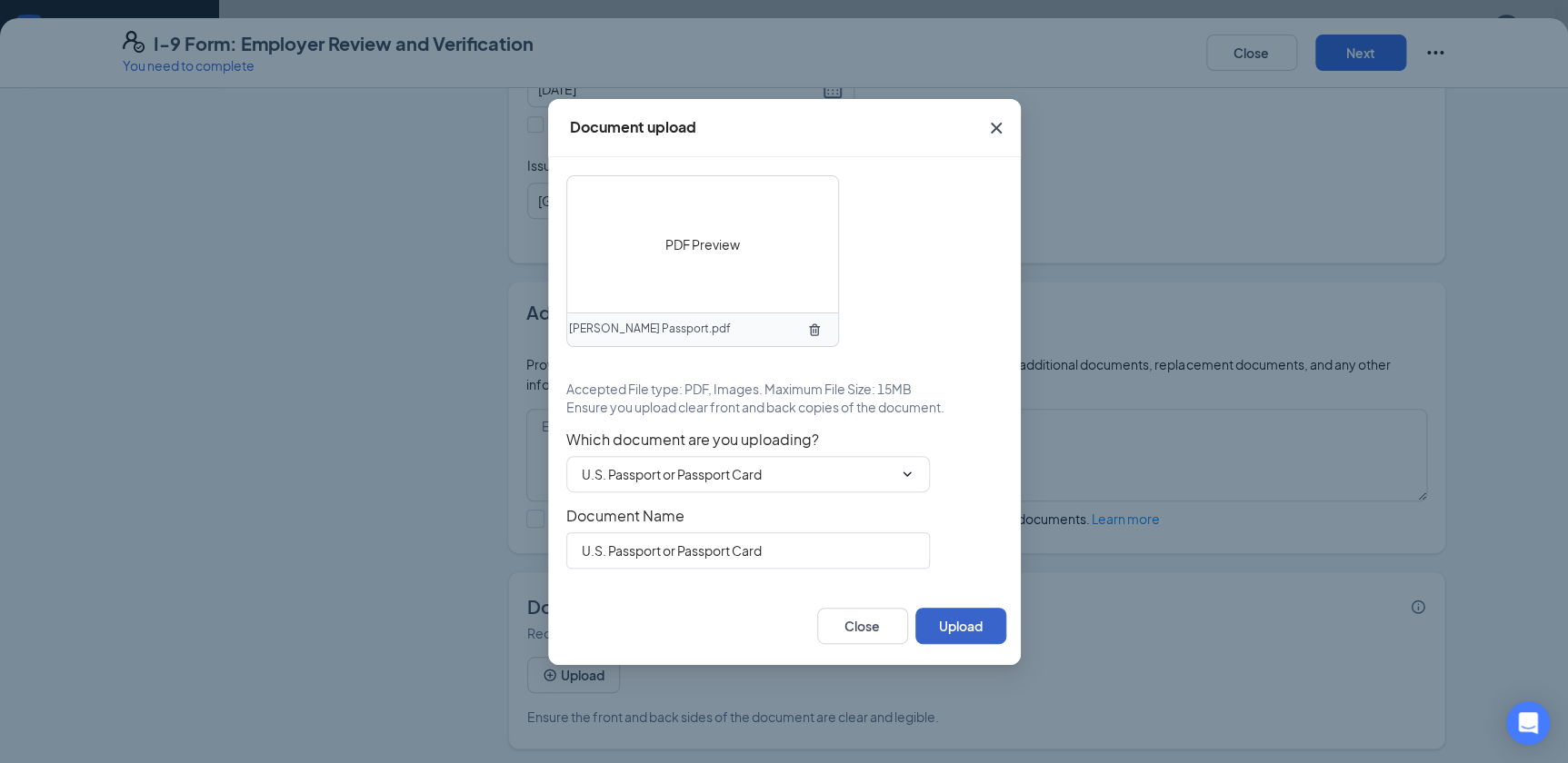
click at [966, 621] on button "Upload" at bounding box center [961, 626] width 91 height 37
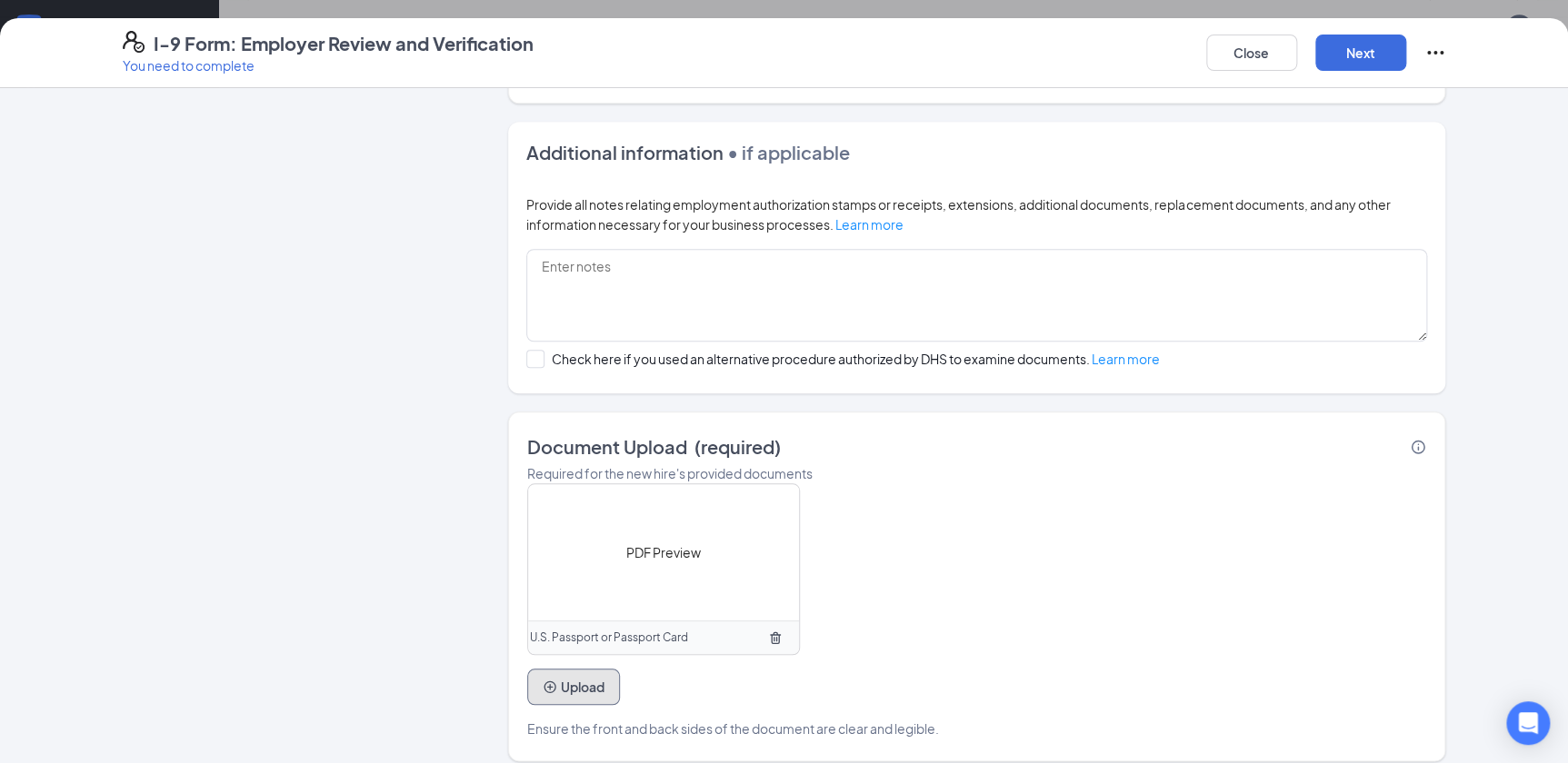
scroll to position [654, 0]
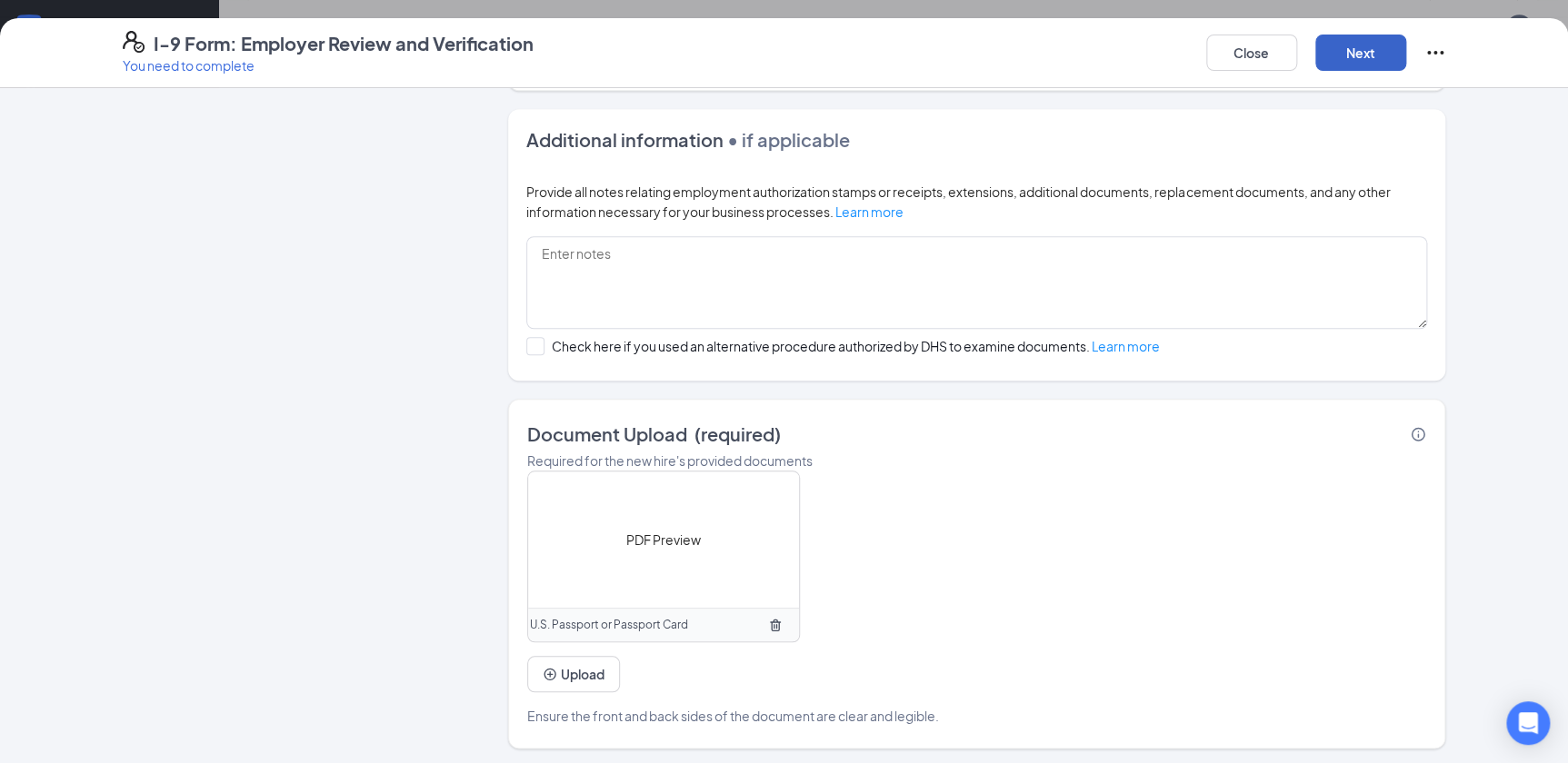
click at [1373, 60] on button "Next" at bounding box center [1361, 53] width 91 height 37
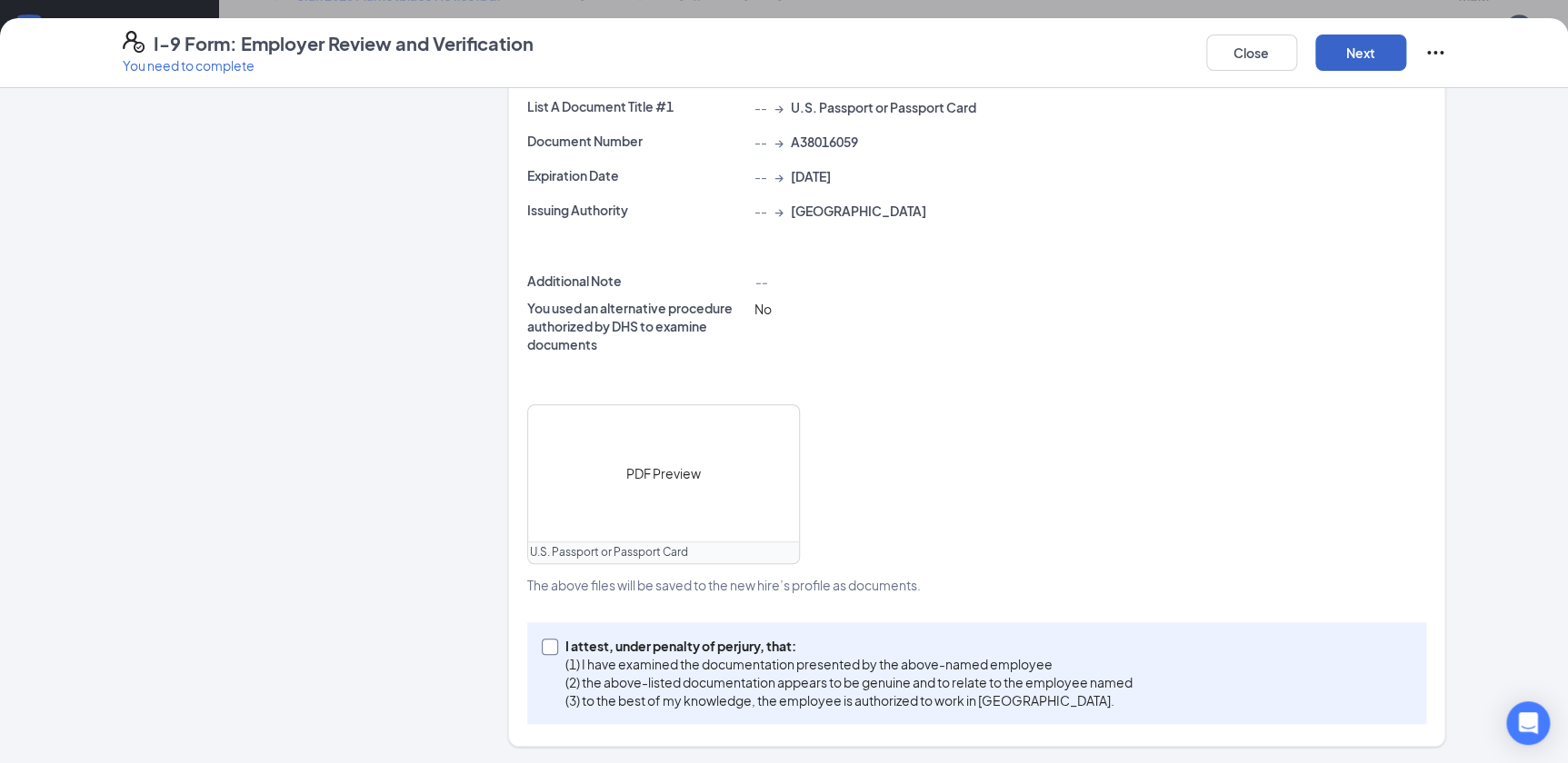
scroll to position [1210, 0]
click at [545, 645] on input "I attest, under penalty of [PERSON_NAME], that: (1) I have examined the documen…" at bounding box center [548, 644] width 13 height 13
checkbox input "true"
click at [1344, 51] on button "Next" at bounding box center [1361, 53] width 91 height 37
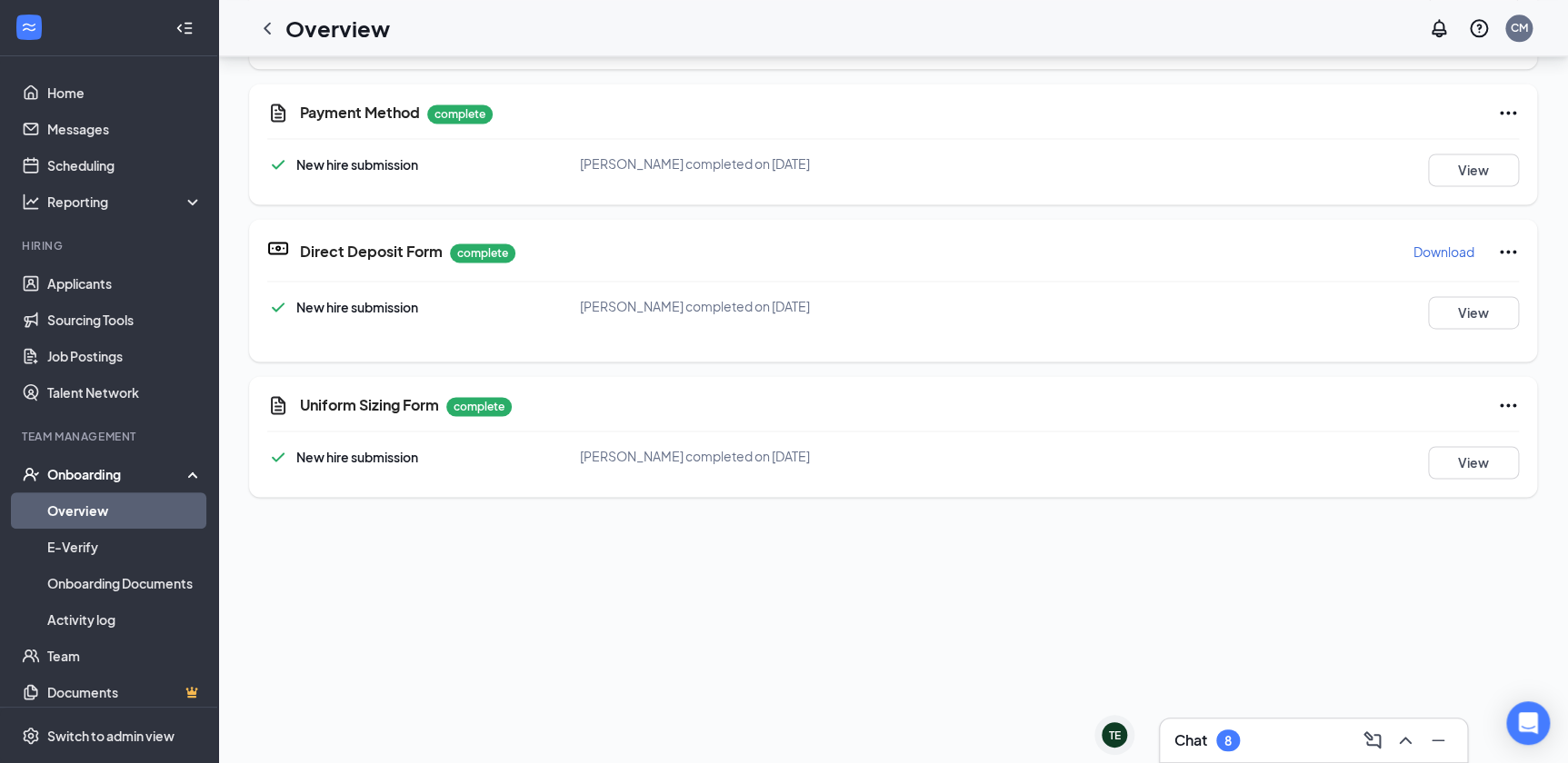
scroll to position [0, 0]
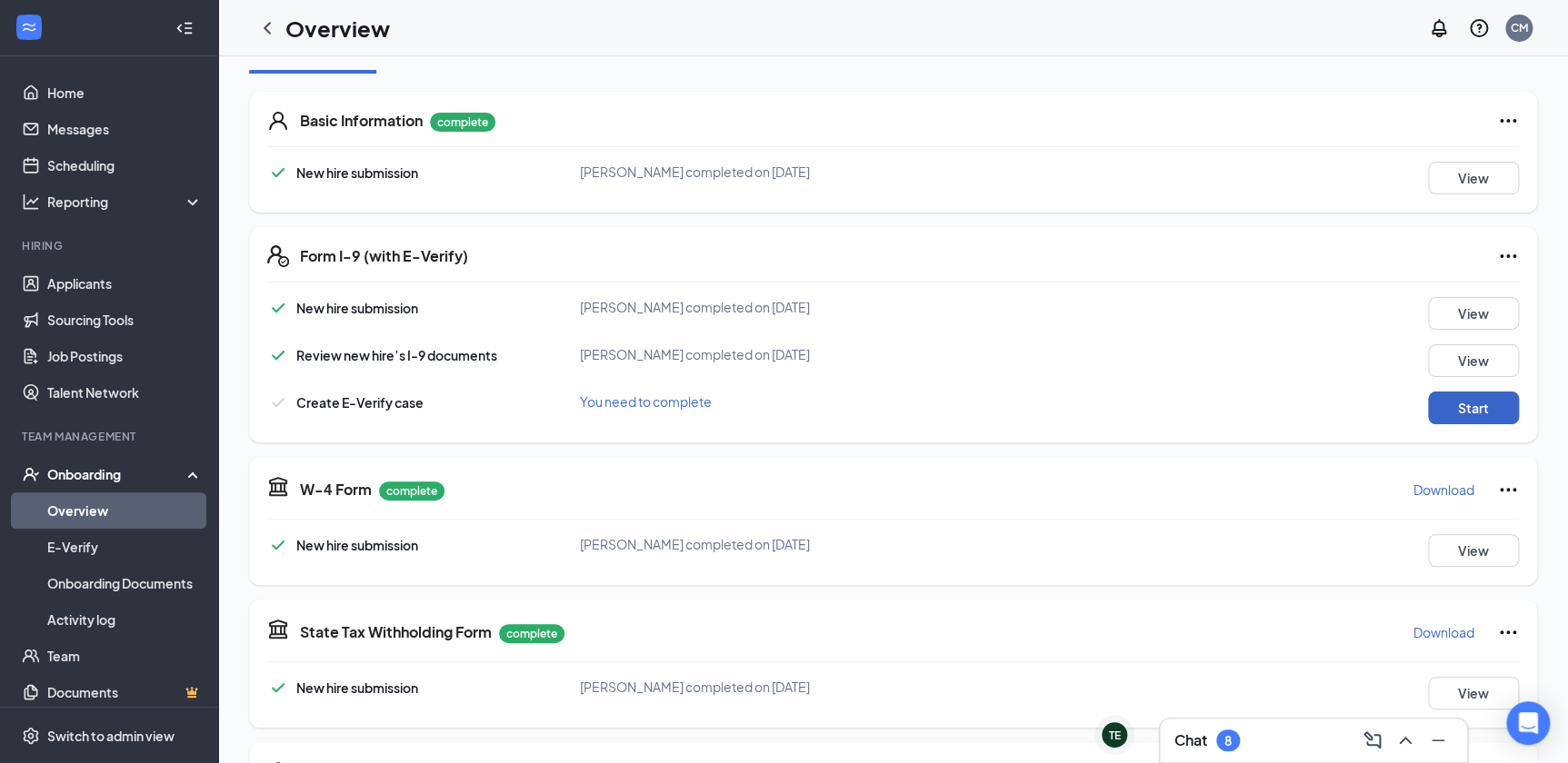
click at [1451, 392] on button "Start" at bounding box center [1473, 408] width 91 height 33
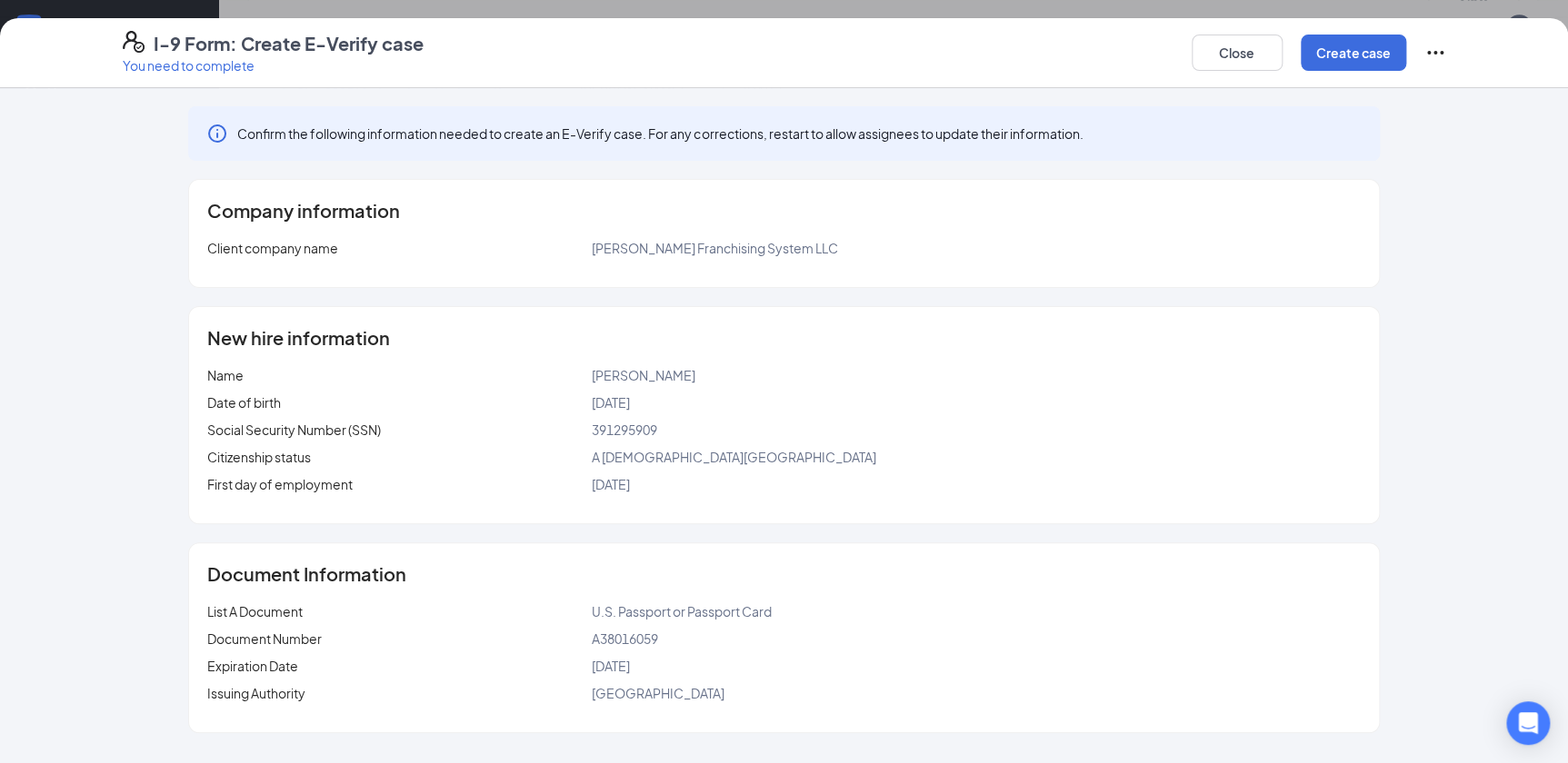
scroll to position [1210, 0]
click at [1359, 56] on button "Create case" at bounding box center [1353, 53] width 105 height 37
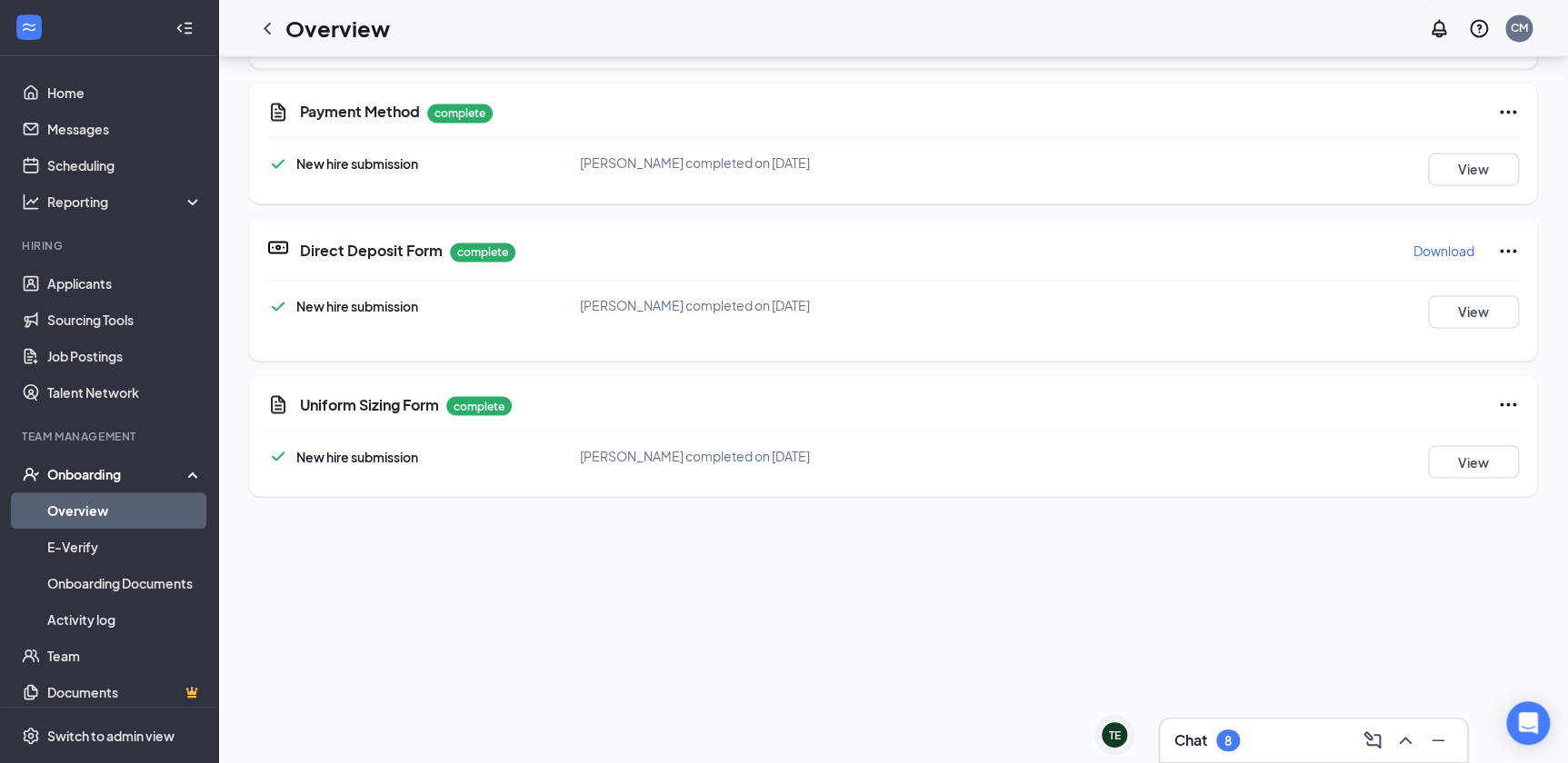
scroll to position [24, 0]
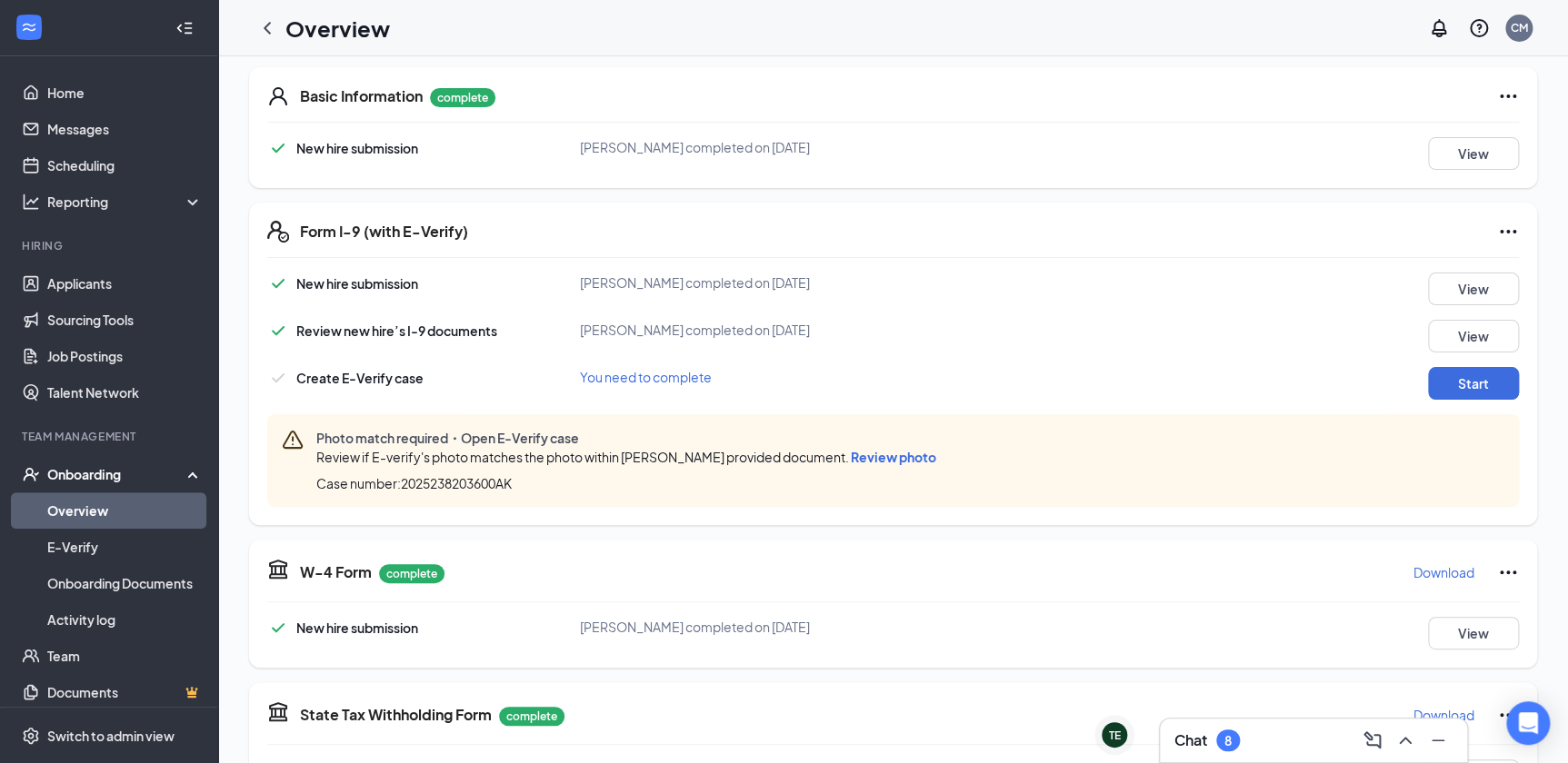
click at [904, 462] on span "Review photo" at bounding box center [894, 456] width 86 height 16
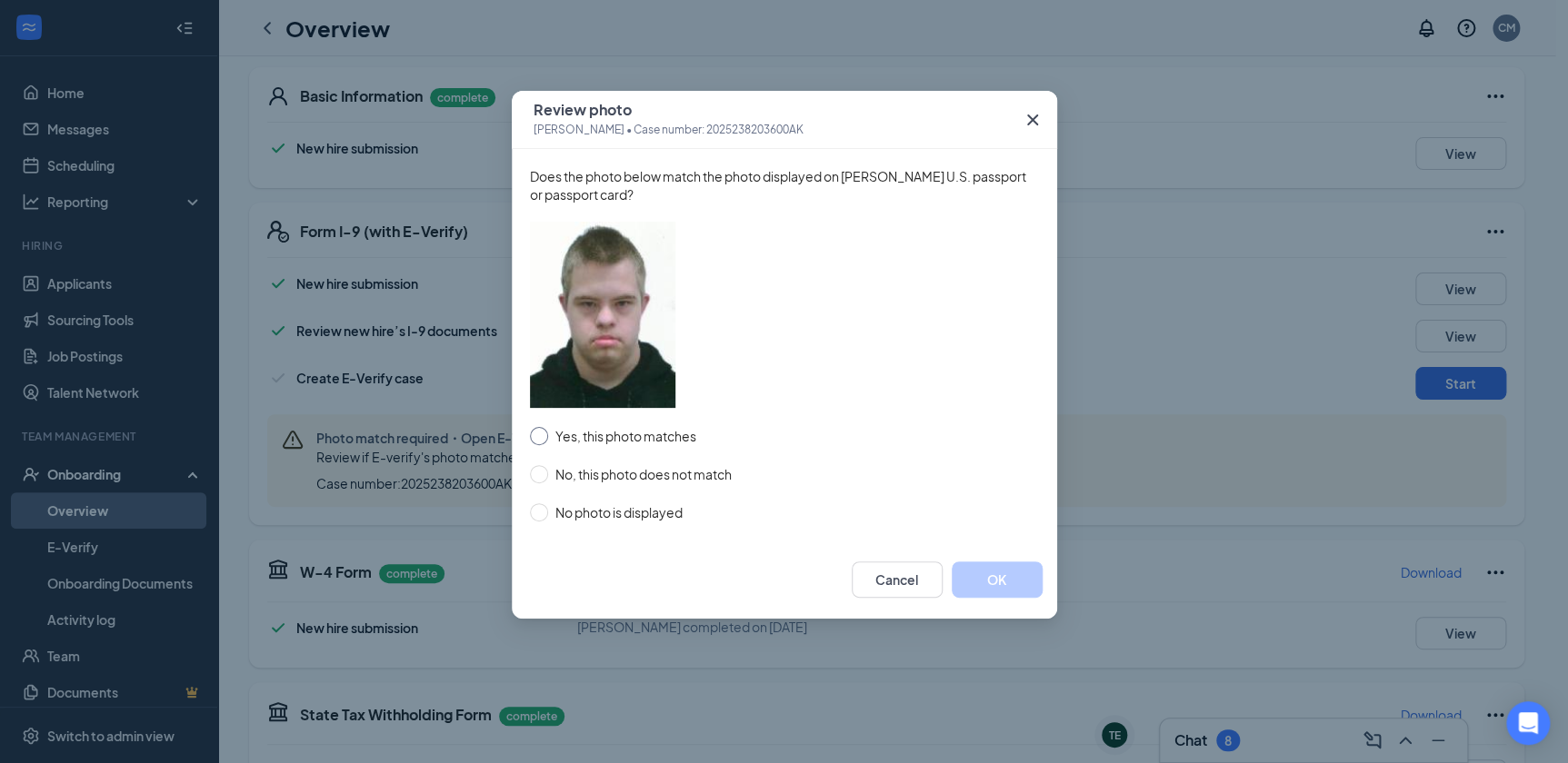
click at [536, 445] on input "Yes, this photo matches" at bounding box center [538, 436] width 18 height 18
radio input "true"
click at [996, 578] on button "OK" at bounding box center [997, 580] width 91 height 37
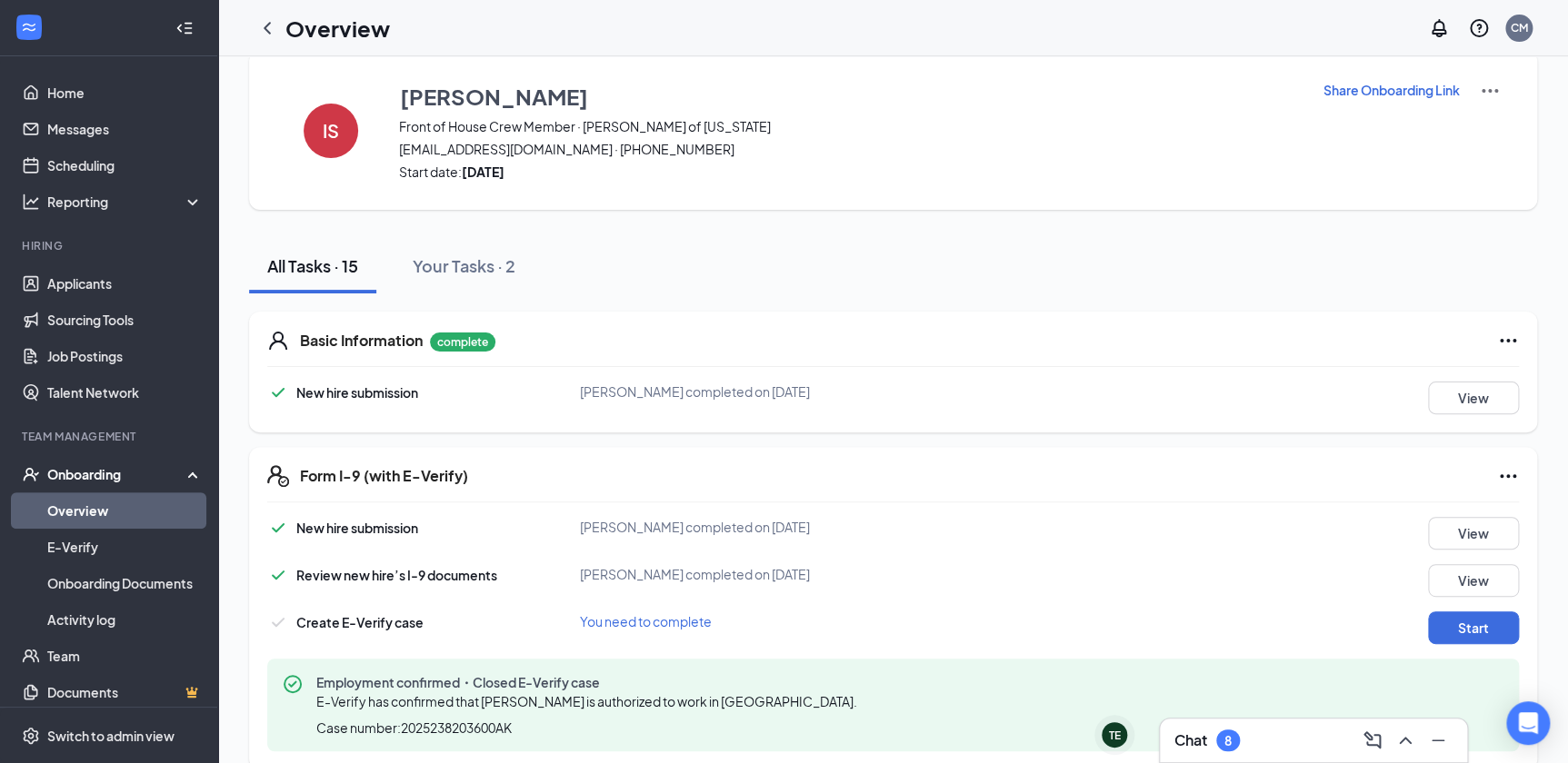
scroll to position [0, 0]
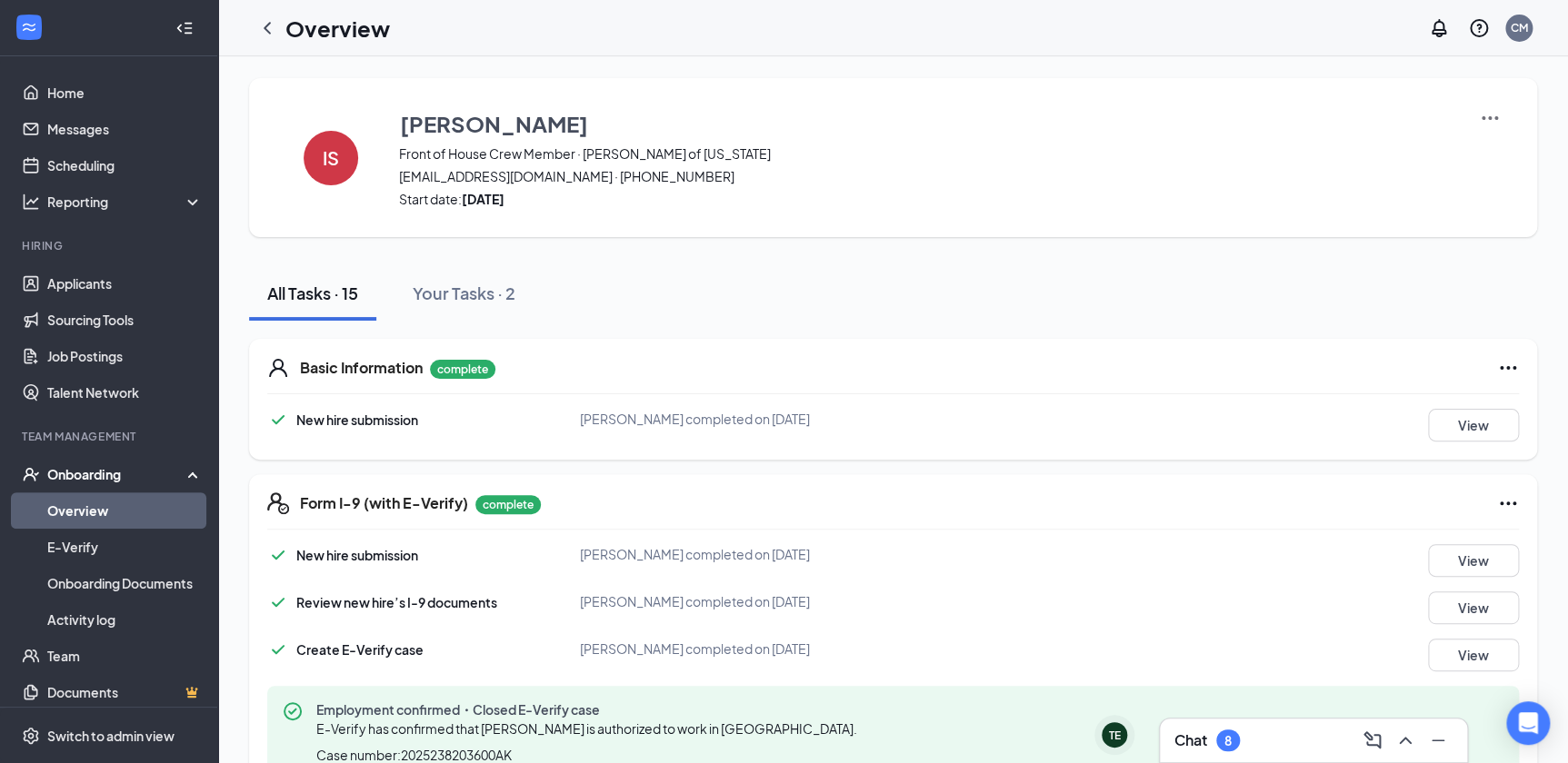
click at [91, 481] on div "Onboarding" at bounding box center [117, 474] width 140 height 18
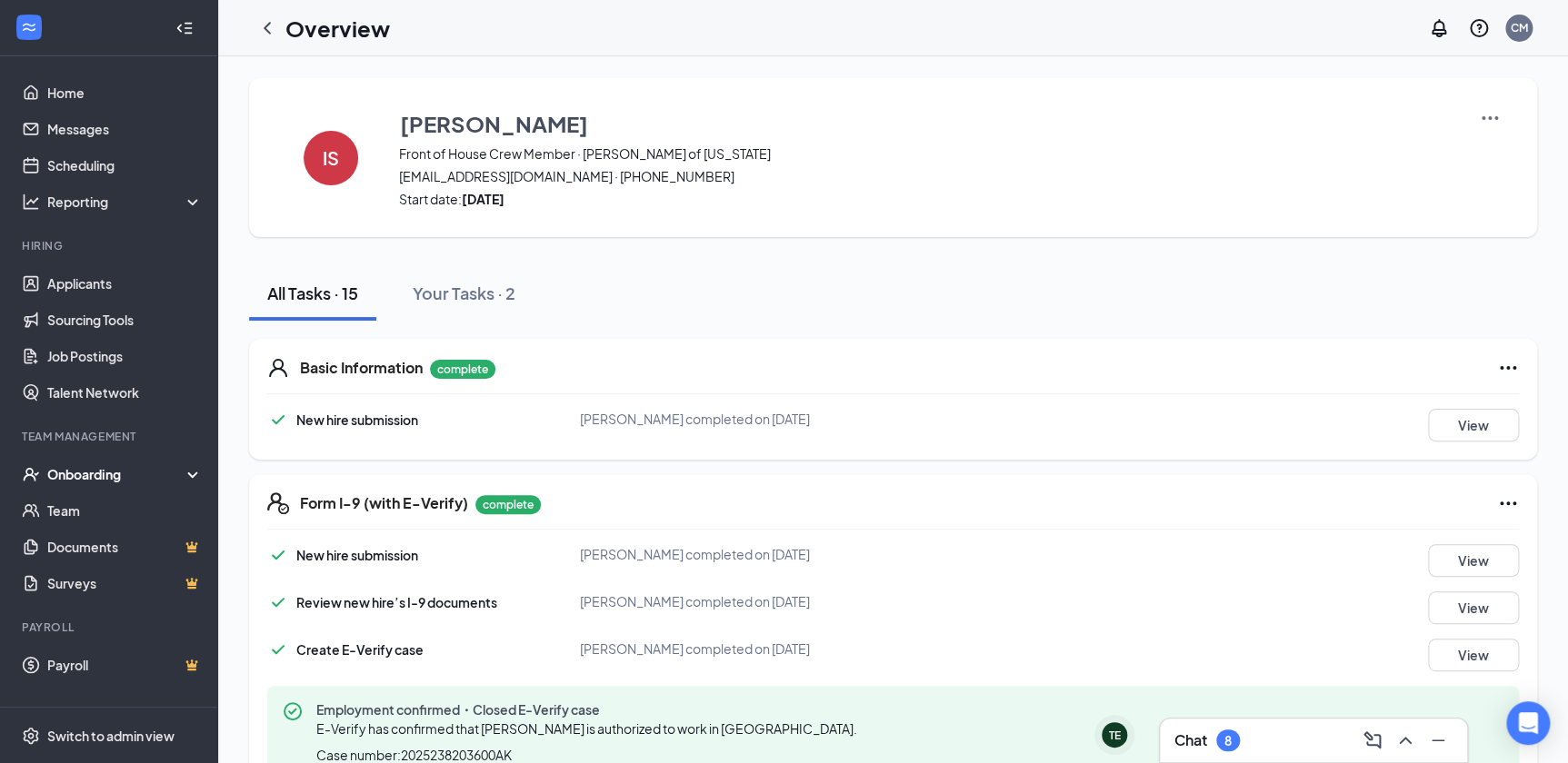
click at [118, 473] on div "Onboarding" at bounding box center [117, 474] width 140 height 18
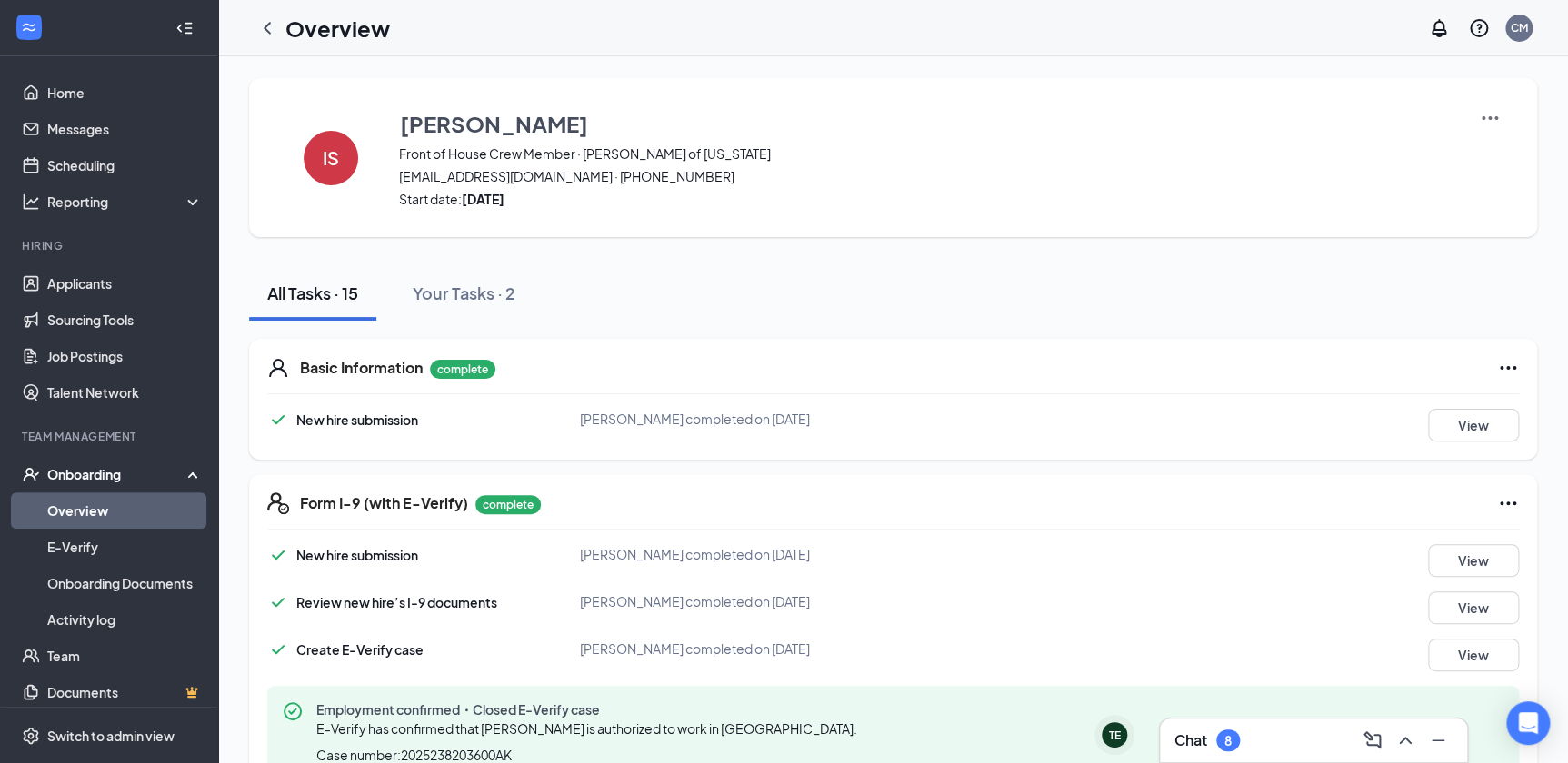
click at [120, 498] on link "Overview" at bounding box center [124, 511] width 155 height 37
